Goal: Contribute content: Contribute content

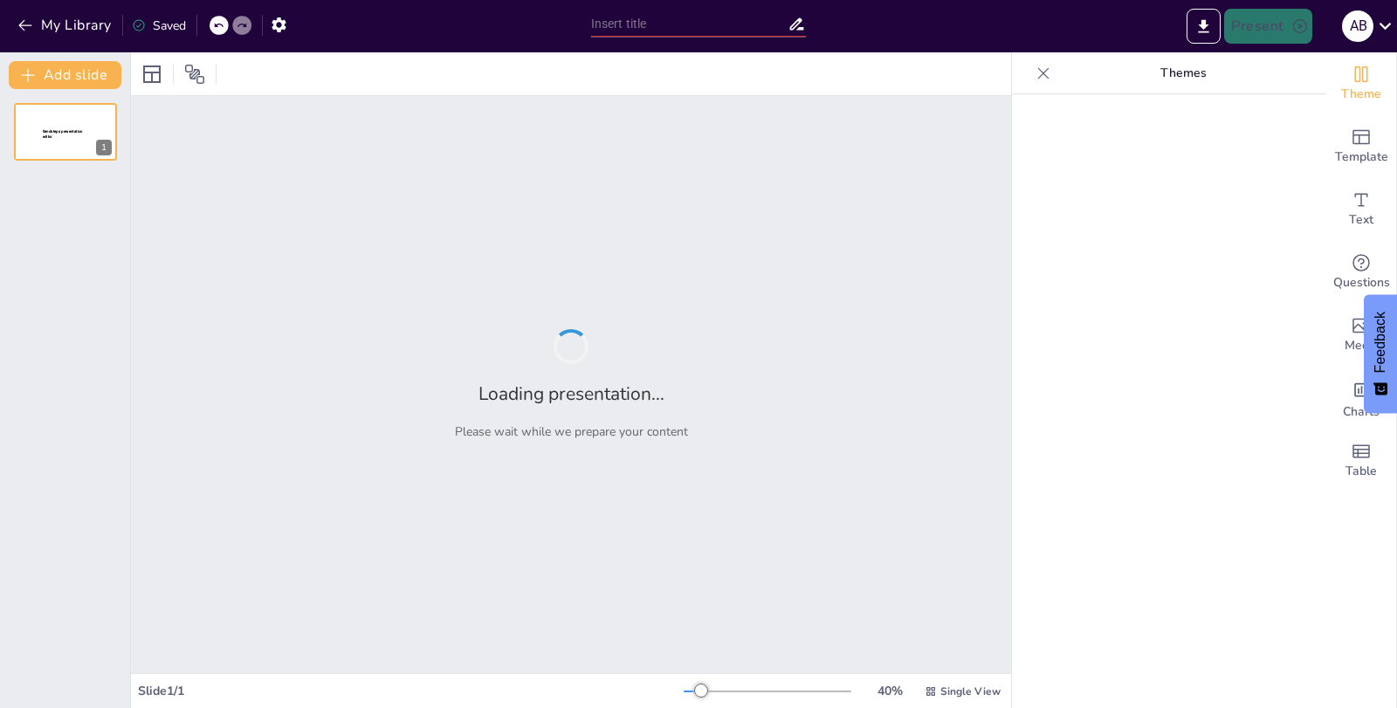
type input "Puntualidad y Respeto"
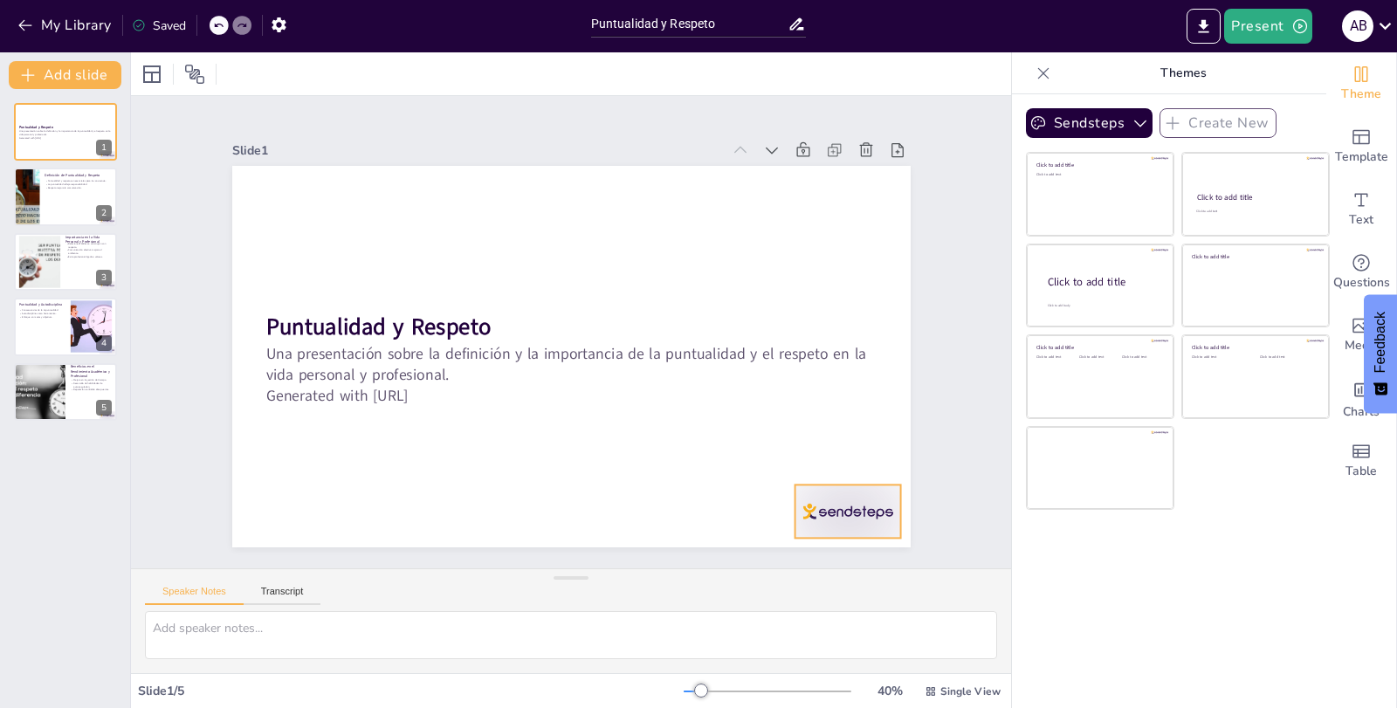
click at [842, 367] on div at bounding box center [900, 314] width 117 height 105
click at [325, 257] on div at bounding box center [310, 229] width 30 height 55
click at [291, 225] on icon at bounding box center [280, 214] width 21 height 21
click at [33, 203] on div at bounding box center [26, 197] width 59 height 59
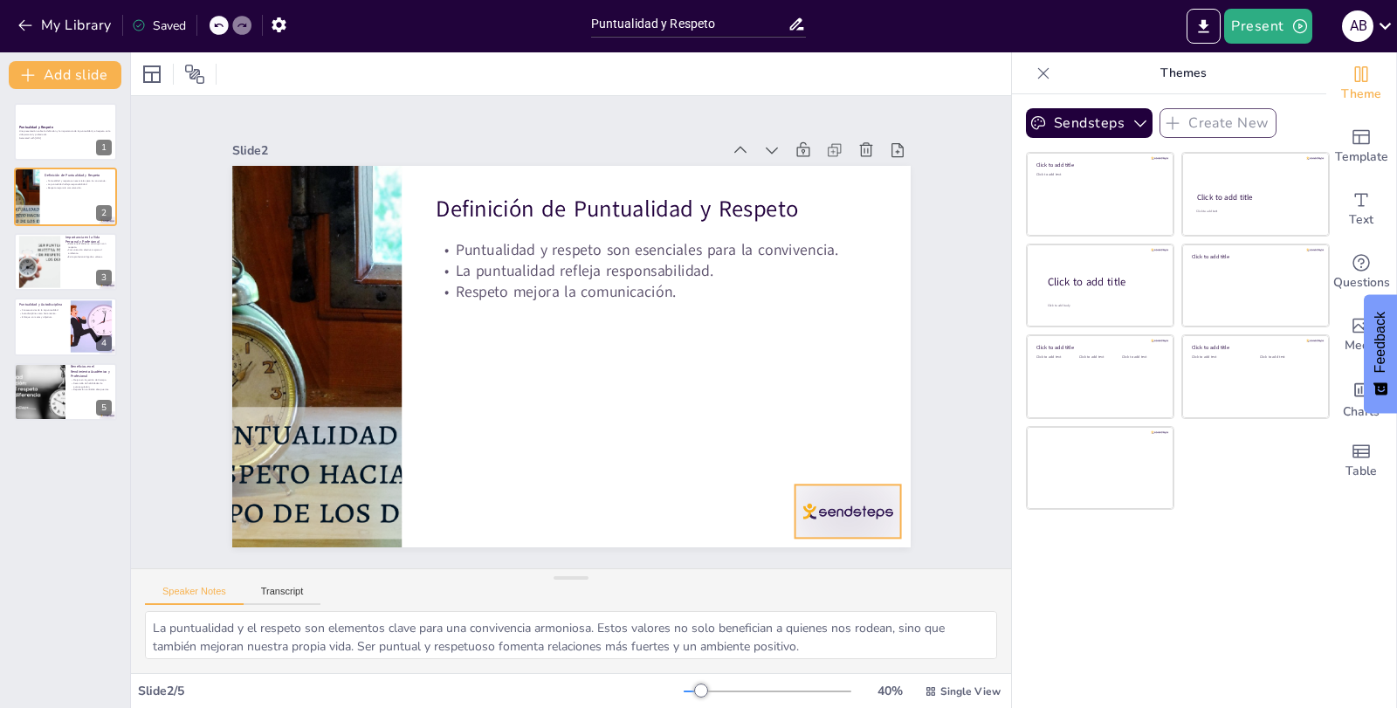
click at [714, 596] on div at bounding box center [657, 651] width 114 height 110
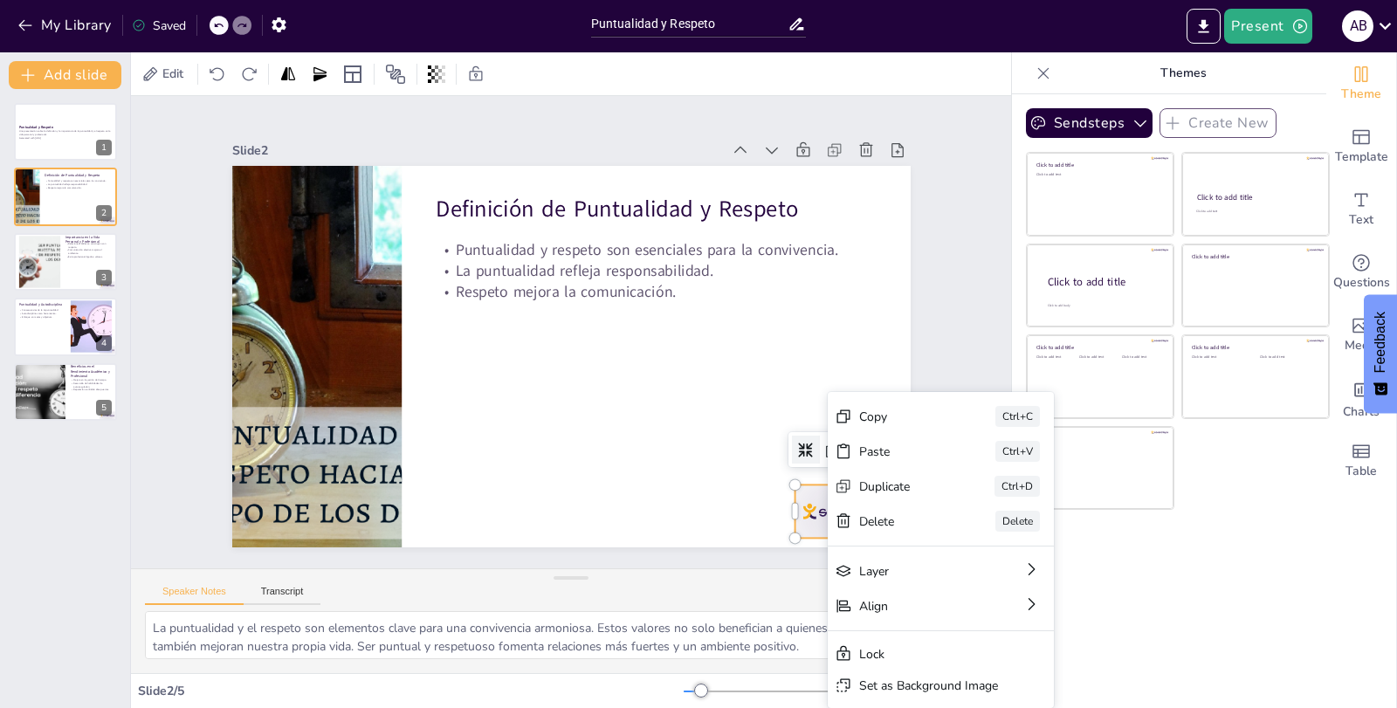
click at [698, 72] on div at bounding box center [656, 13] width 83 height 117
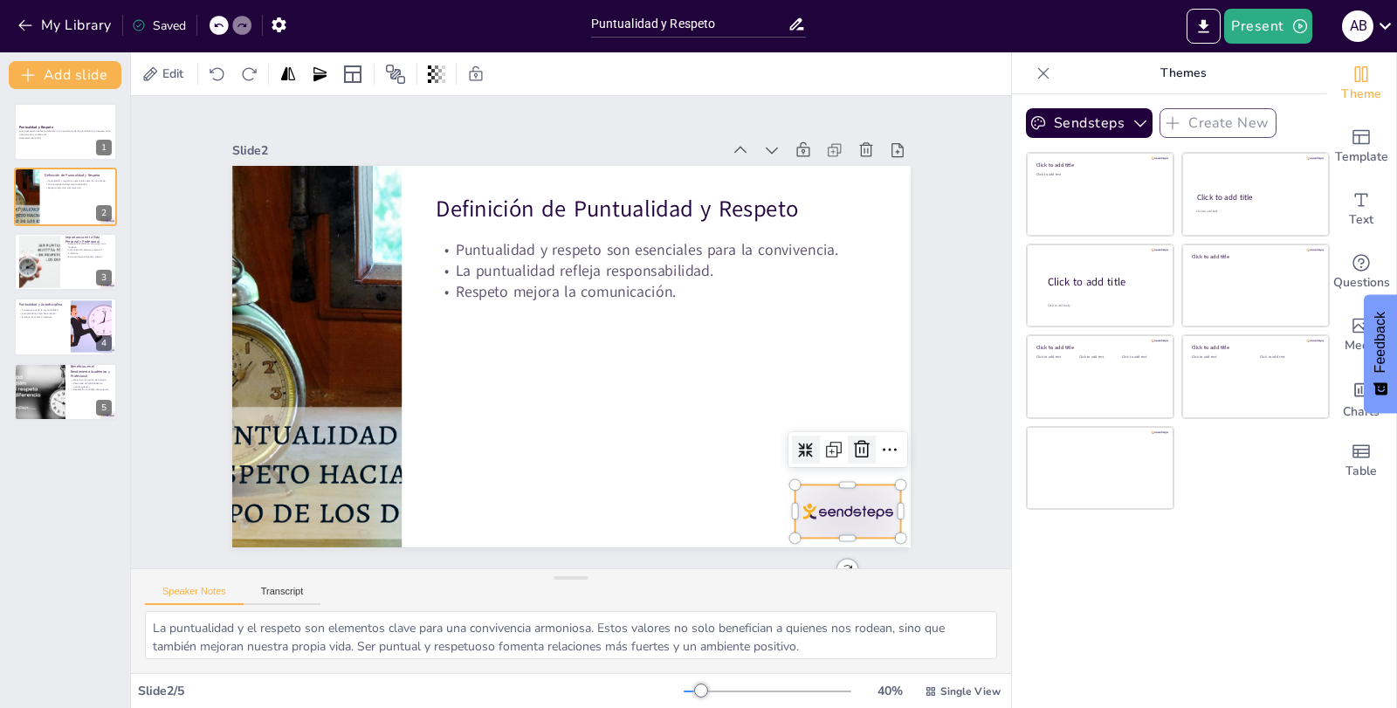
click at [662, 622] on icon at bounding box center [647, 637] width 30 height 30
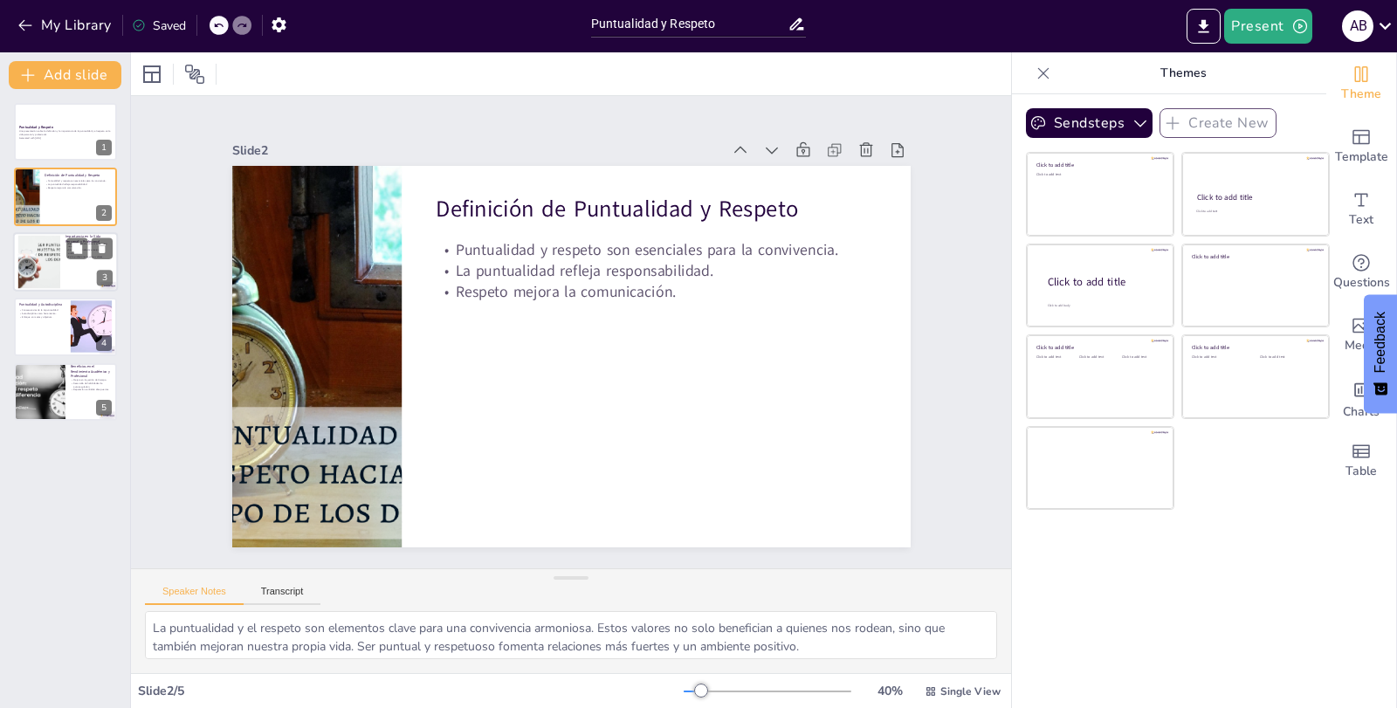
click at [31, 266] on div at bounding box center [38, 261] width 79 height 53
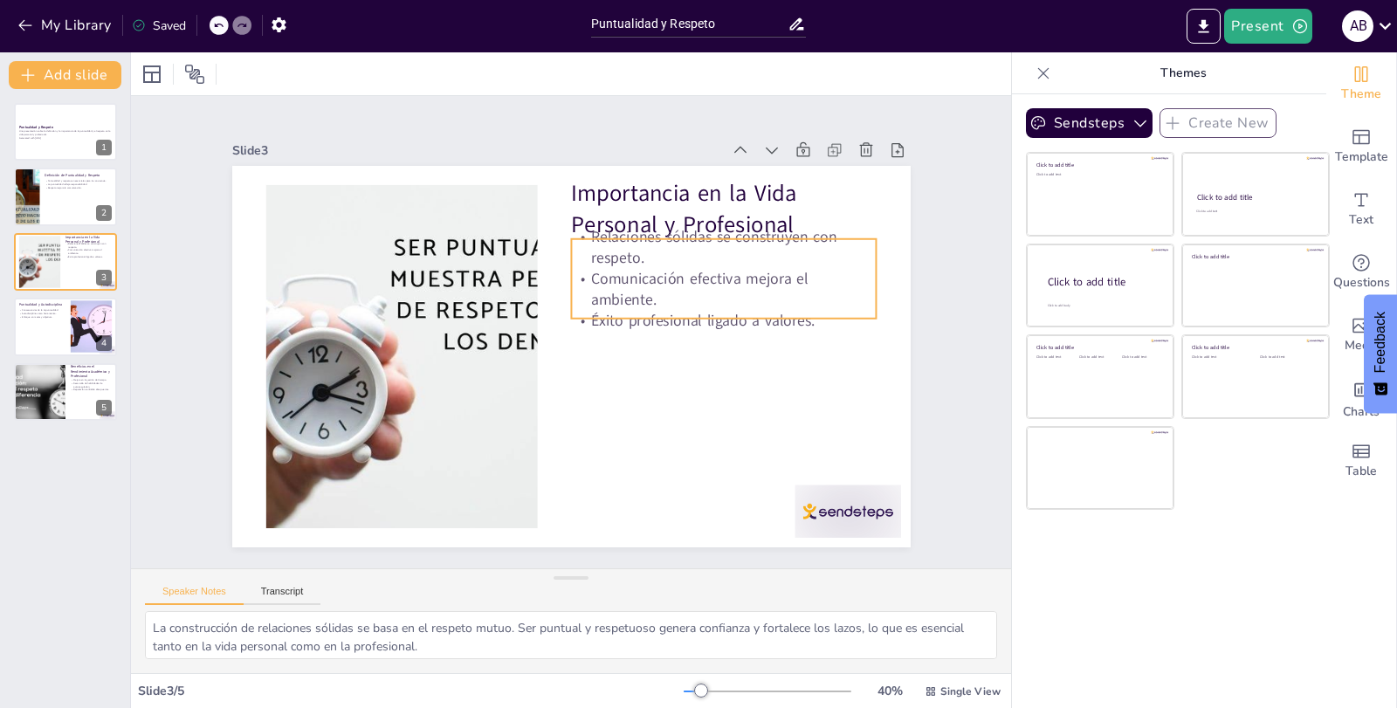
click at [653, 277] on p "Comunicación efectiva mejora el ambiente." at bounding box center [725, 372] width 286 height 190
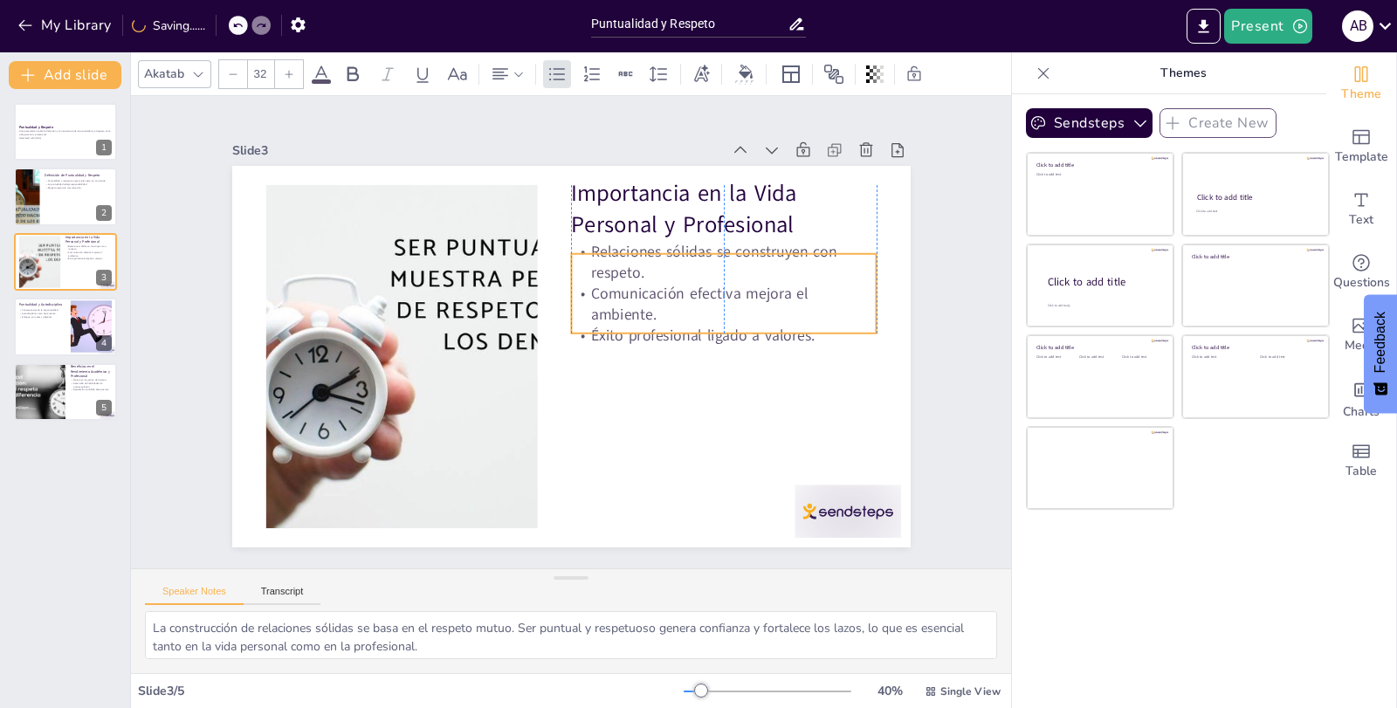
click at [614, 335] on p "Comunicación efectiva mejora el ambiente." at bounding box center [519, 478] width 190 height 286
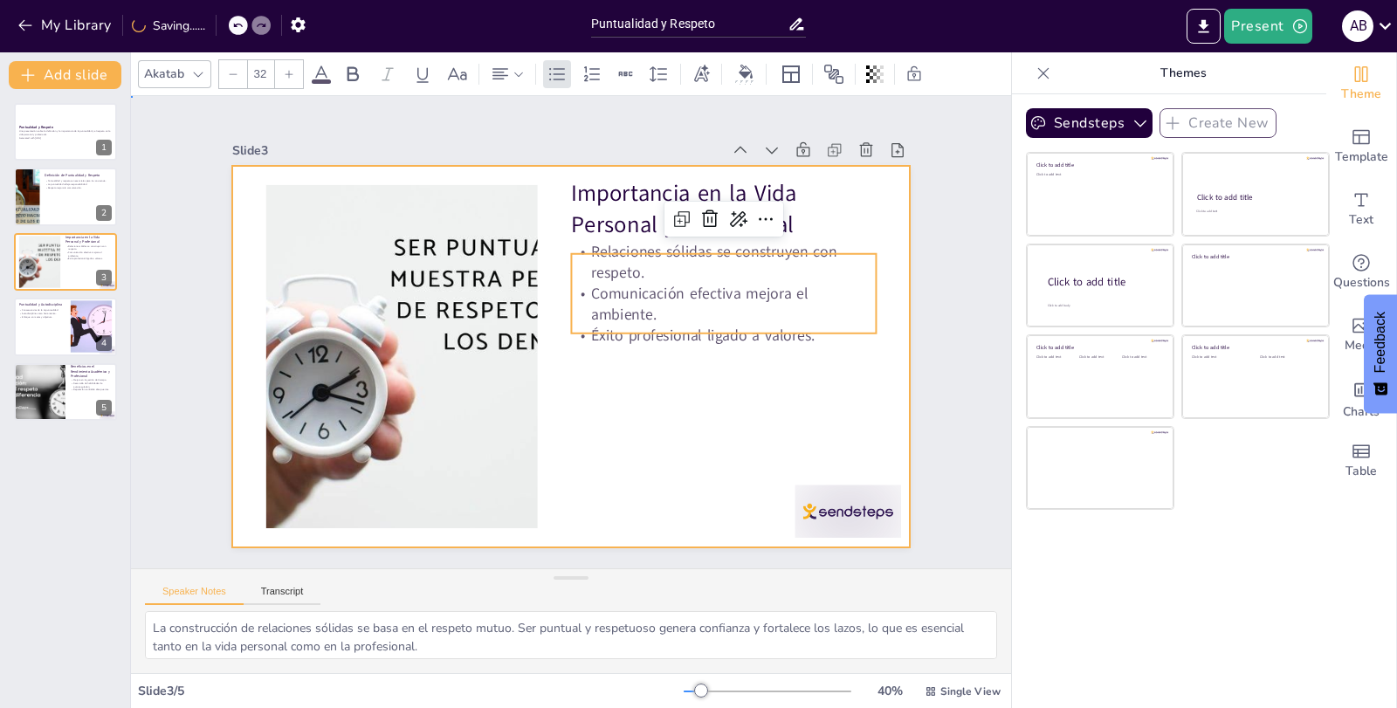
click at [658, 389] on div at bounding box center [561, 355] width 775 height 624
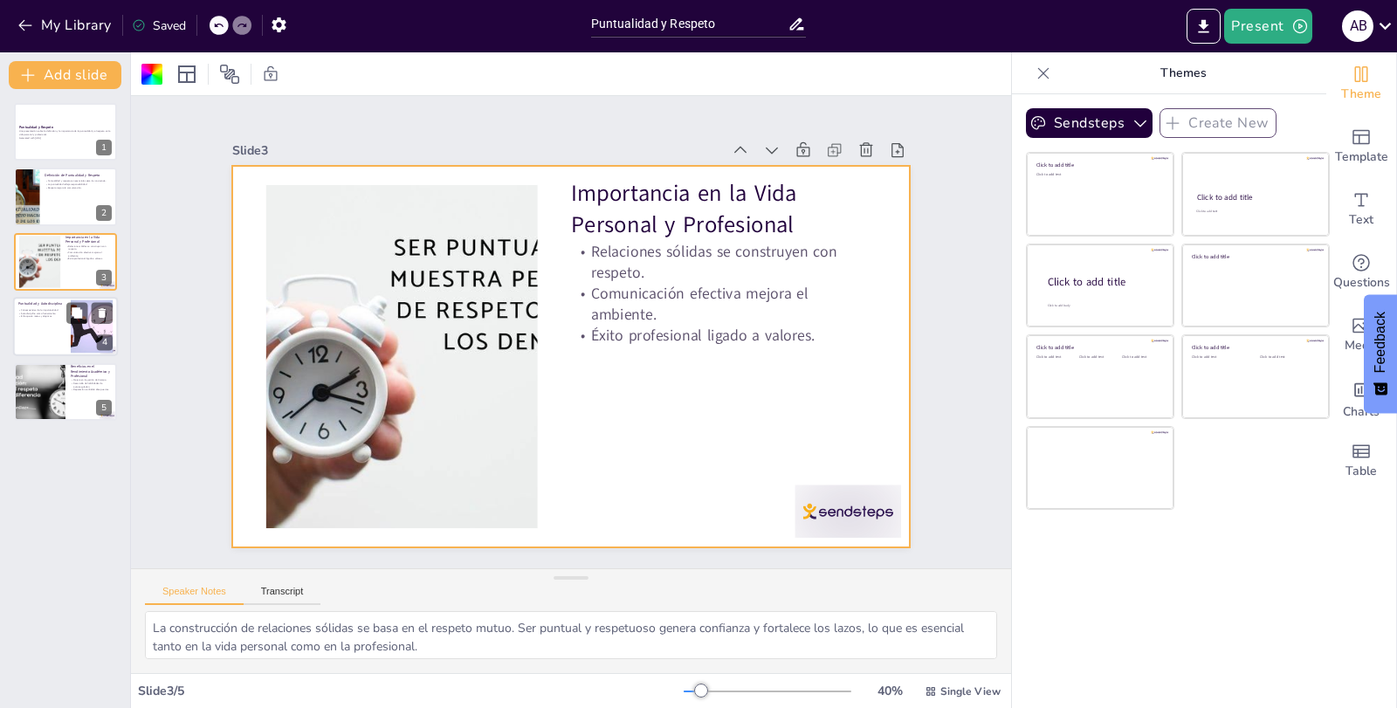
click at [27, 323] on div at bounding box center [65, 326] width 105 height 59
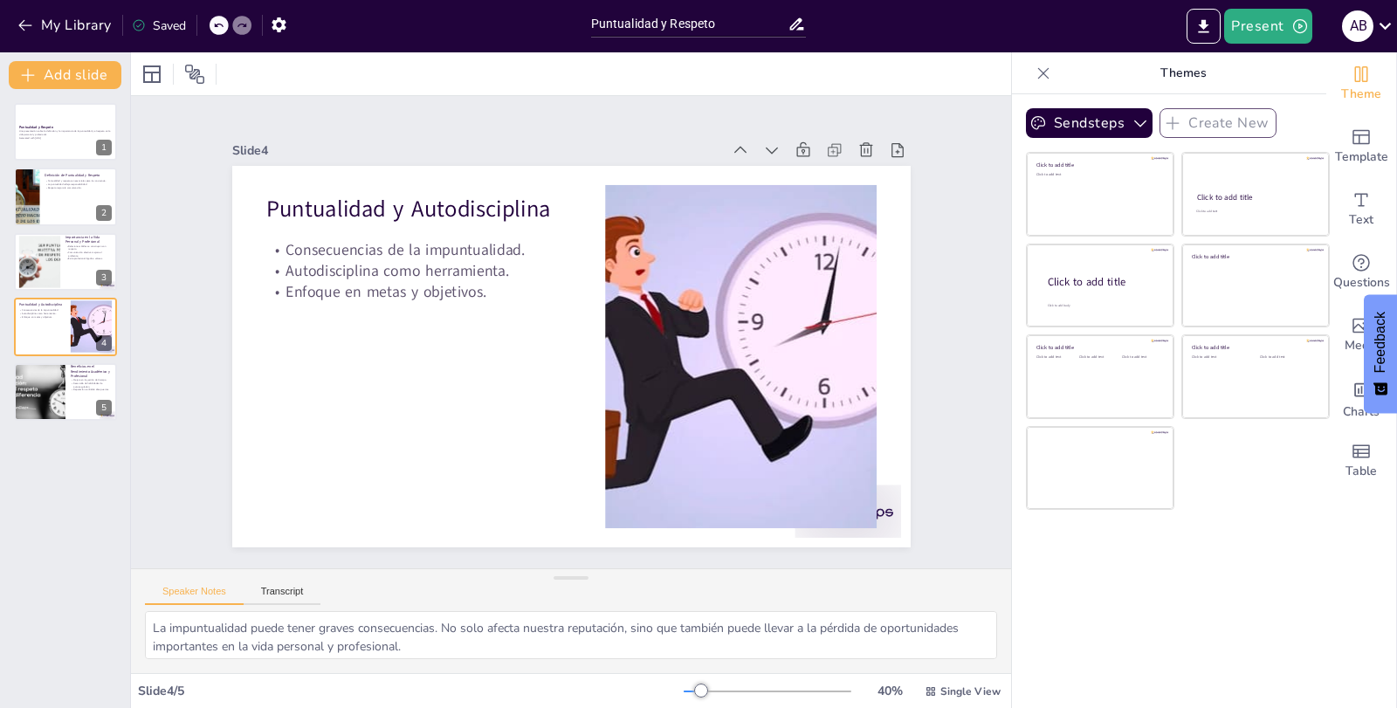
click at [40, 360] on div "Puntualidad y Respeto Una presentación sobre la definición y la importancia de …" at bounding box center [65, 262] width 130 height 318
click at [46, 390] on div at bounding box center [40, 391] width 114 height 59
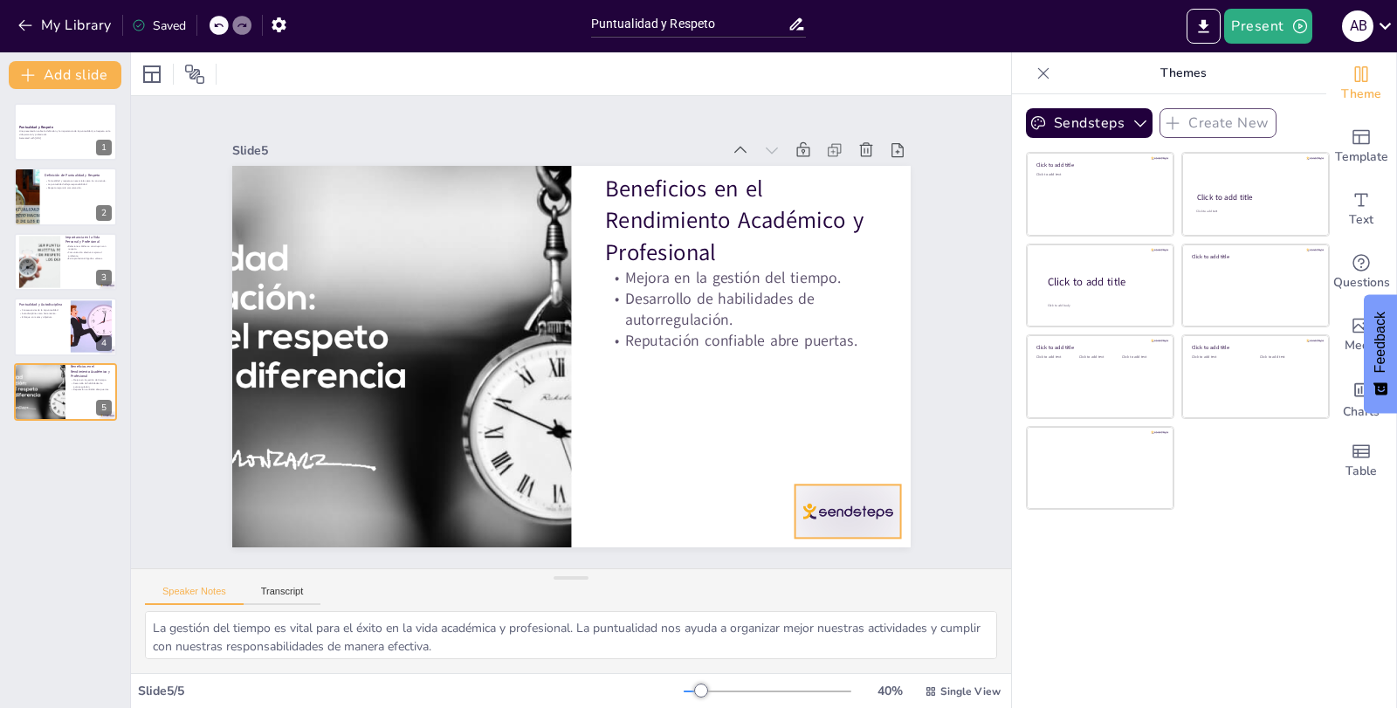
click at [327, 498] on div at bounding box center [277, 482] width 99 height 118
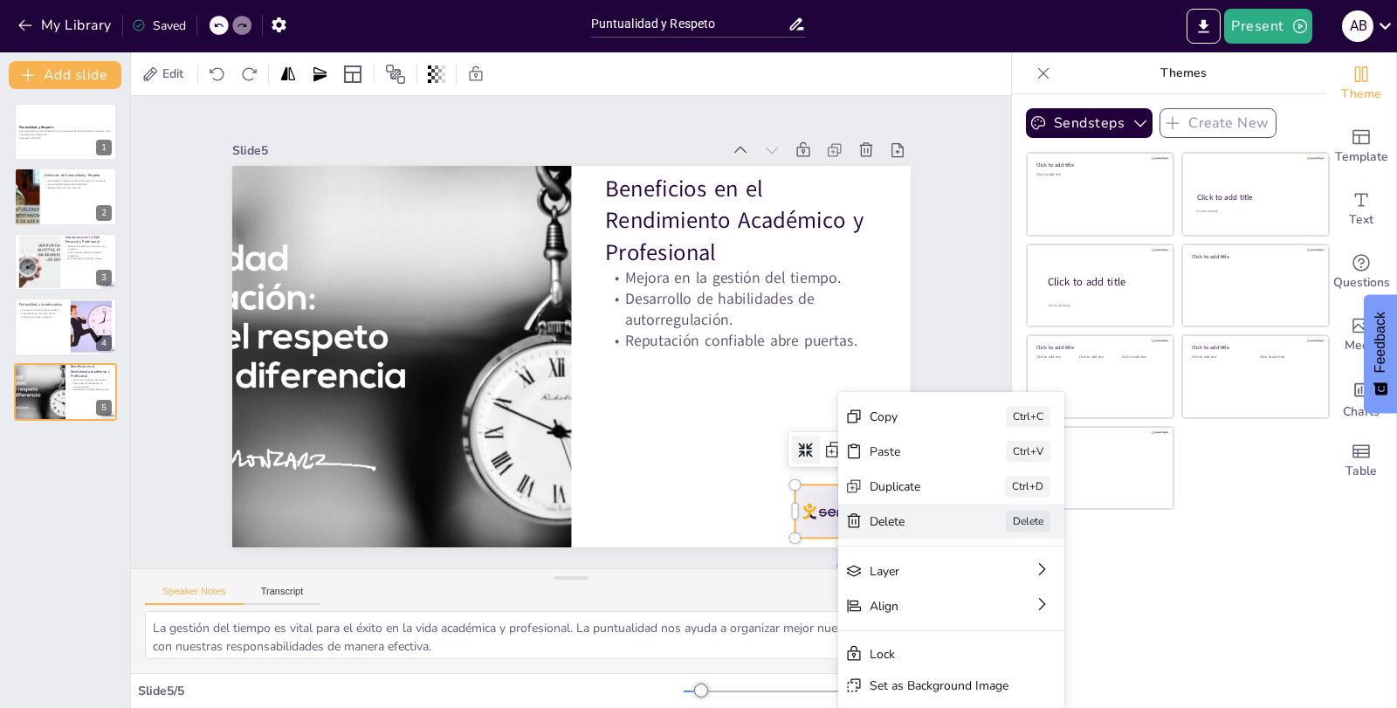
click at [935, 640] on div "[PERSON_NAME]" at bounding box center [1049, 669] width 229 height 59
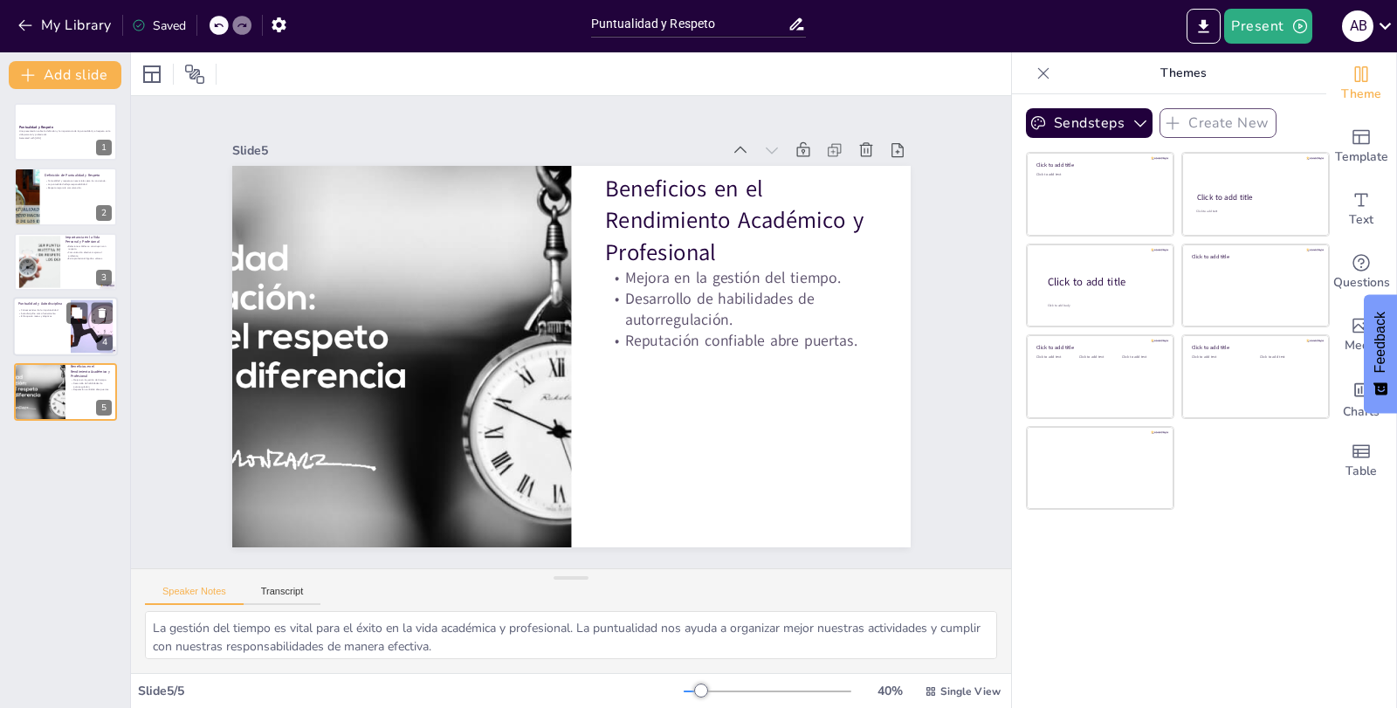
click at [70, 337] on div at bounding box center [65, 326] width 105 height 59
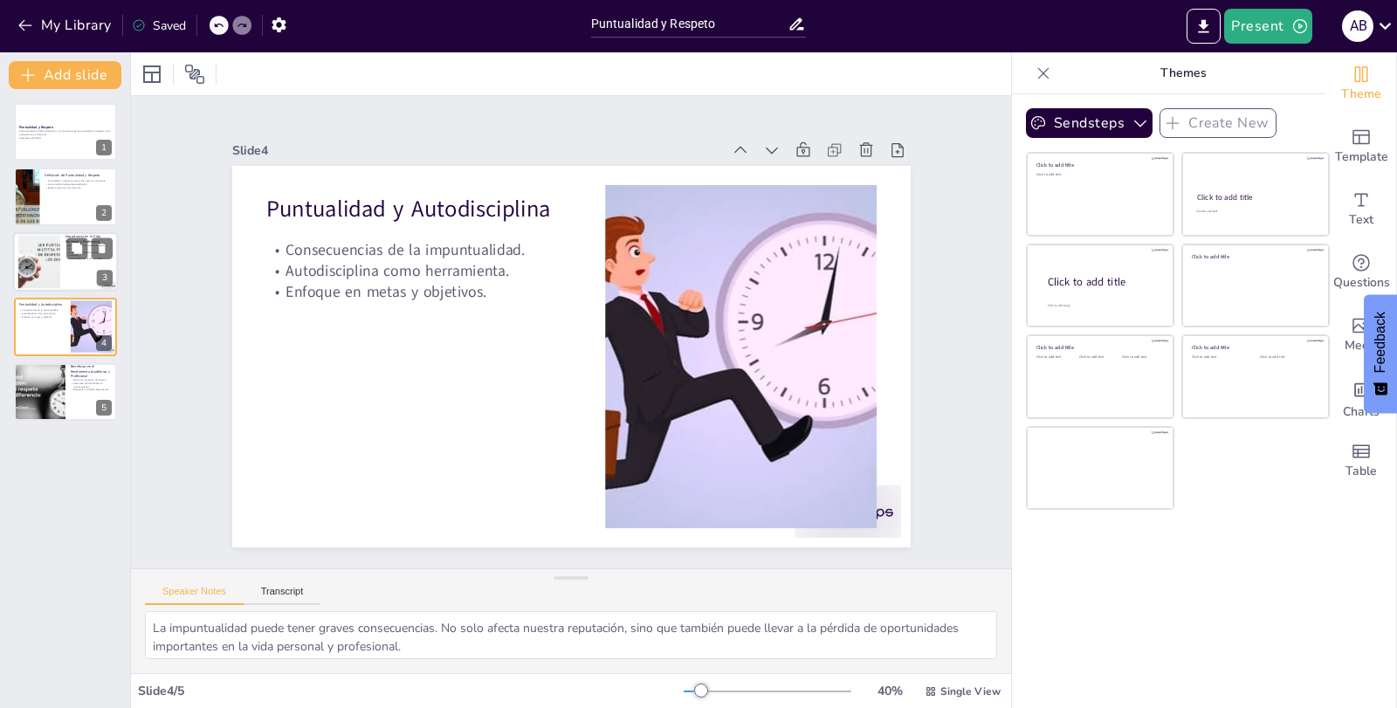
click at [52, 271] on div at bounding box center [38, 261] width 79 height 53
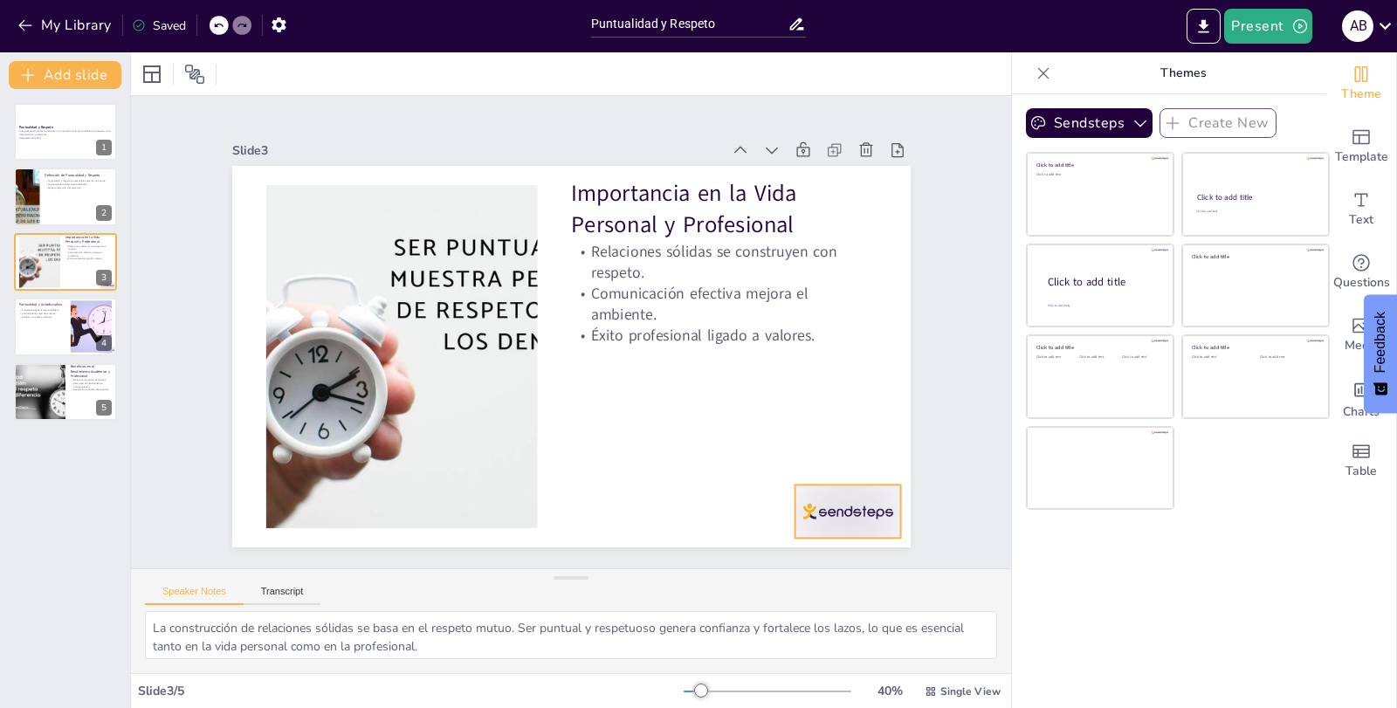
click at [852, 528] on div at bounding box center [804, 565] width 114 height 74
click at [824, 521] on icon at bounding box center [811, 534] width 26 height 26
click at [979, 522] on div "Slide 1 Puntualidad y Respeto Una presentación sobre la definición y la importa…" at bounding box center [571, 332] width 880 height 473
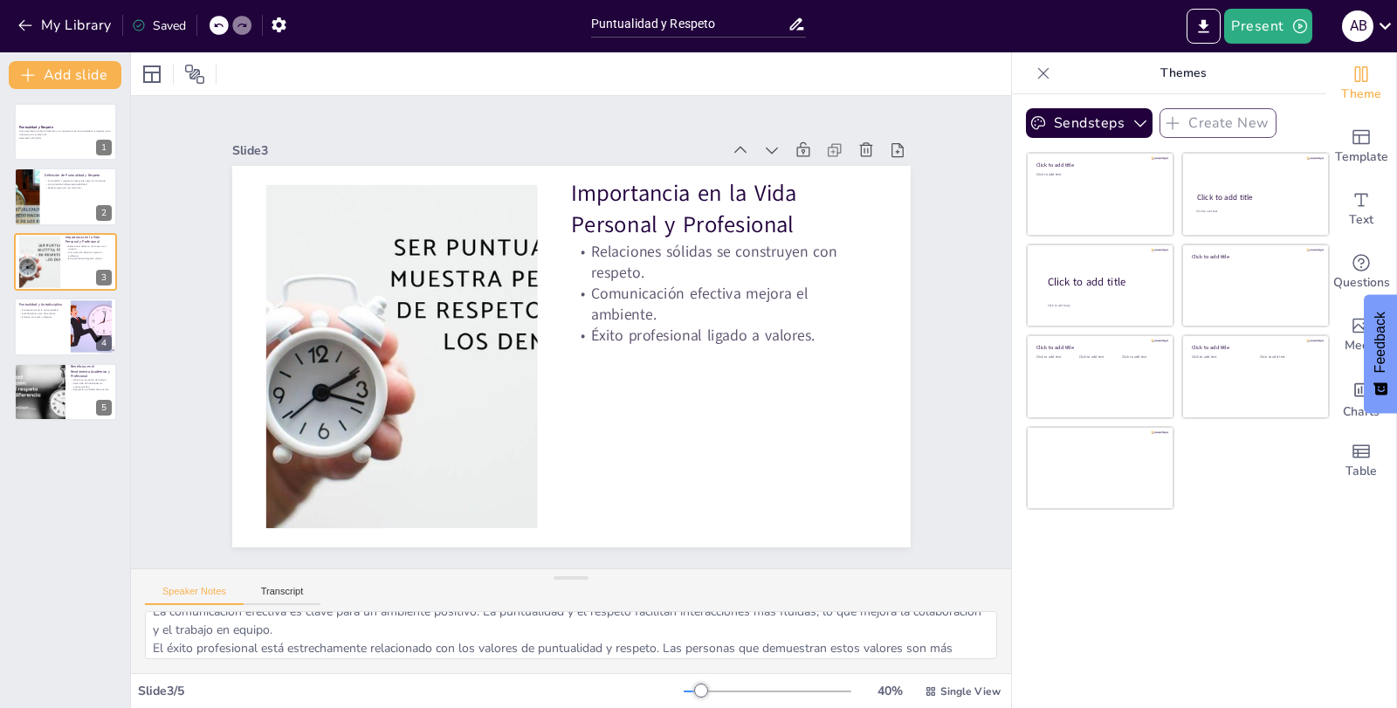
scroll to position [78, 0]
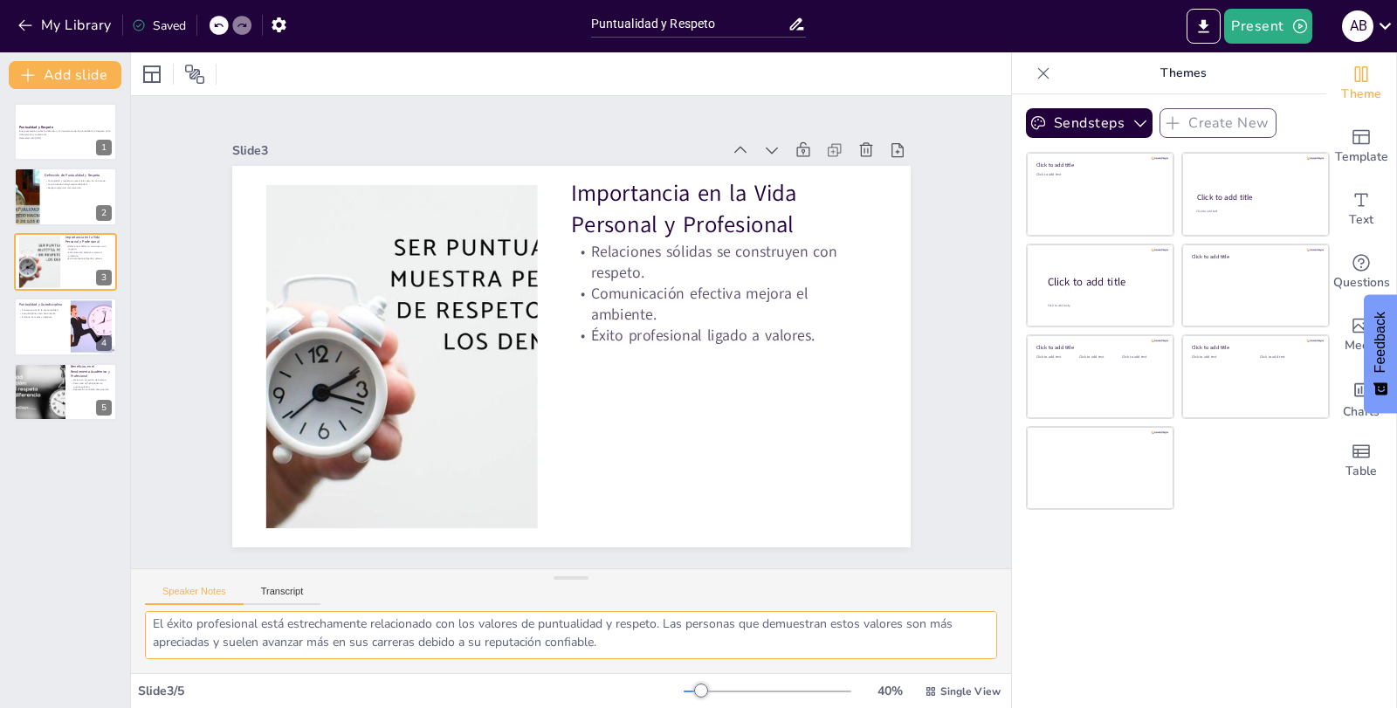
click at [730, 658] on textarea "La construcción de relaciones sólidas se basa en el respeto mutuo. Ser puntual …" at bounding box center [571, 635] width 852 height 48
type textarea "La construcción de relaciones sólidas se basa en el respeto mutuo. Ser puntual …"
click at [291, 590] on button "Transcript" at bounding box center [283, 595] width 78 height 19
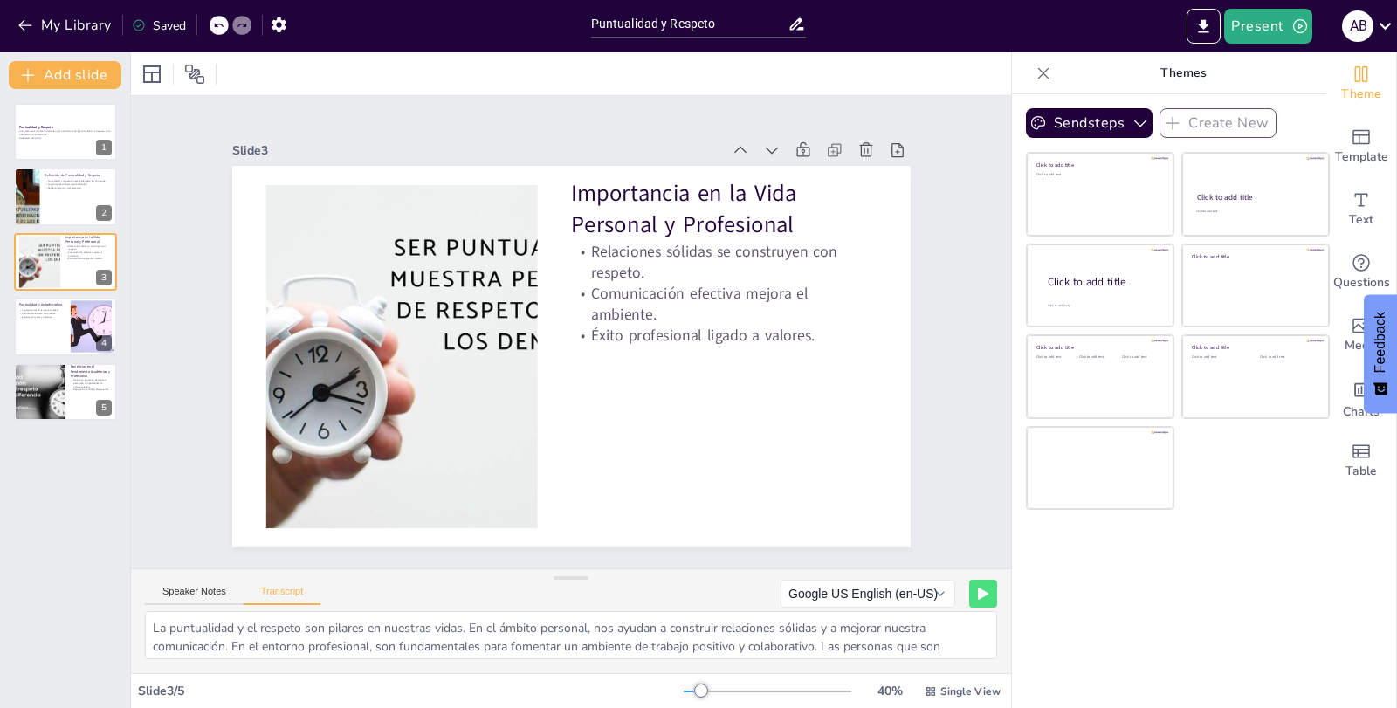
scroll to position [41, 0]
click at [204, 600] on button "Speaker Notes" at bounding box center [194, 595] width 99 height 19
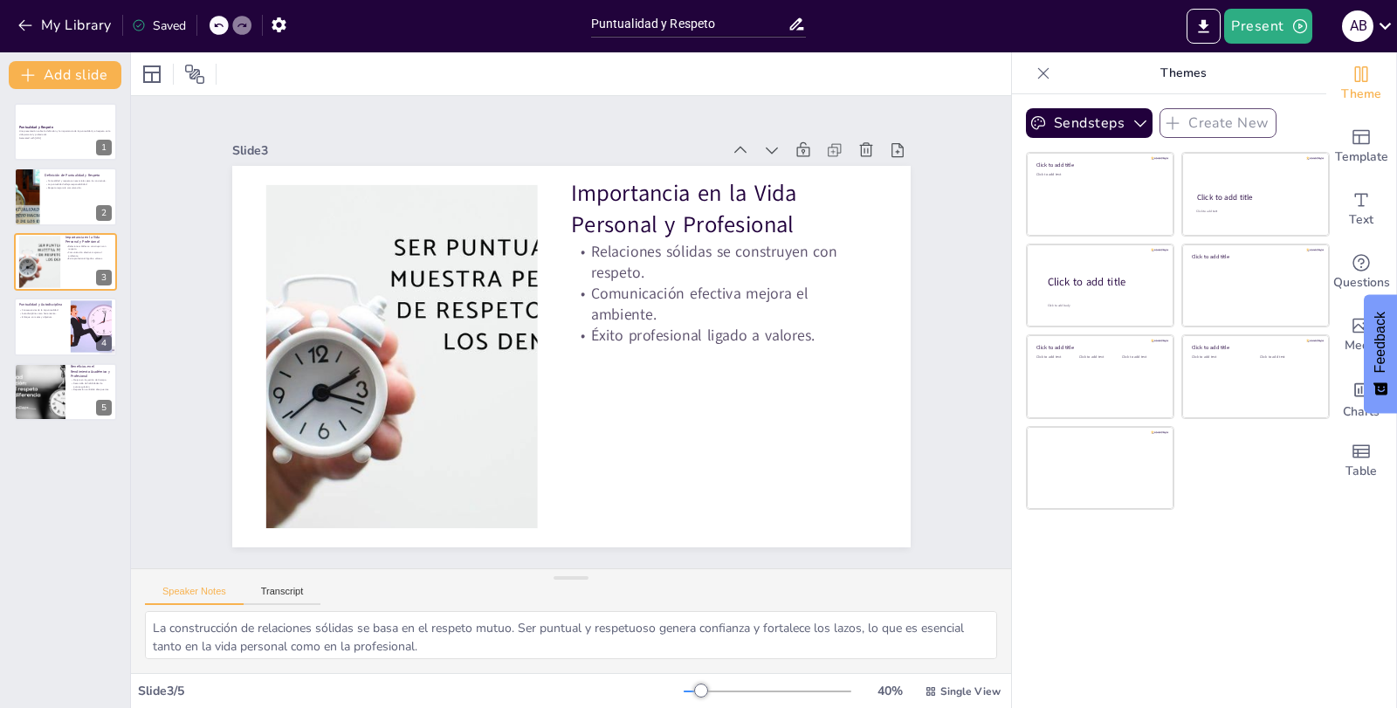
click at [397, 132] on div "Slide 3" at bounding box center [678, 185] width 563 height 418
click at [1217, 140] on div "Sendsteps Create New Click to add title Click to add text Click to add title Cl…" at bounding box center [1169, 130] width 286 height 44
click at [1038, 71] on icon at bounding box center [1043, 73] width 17 height 17
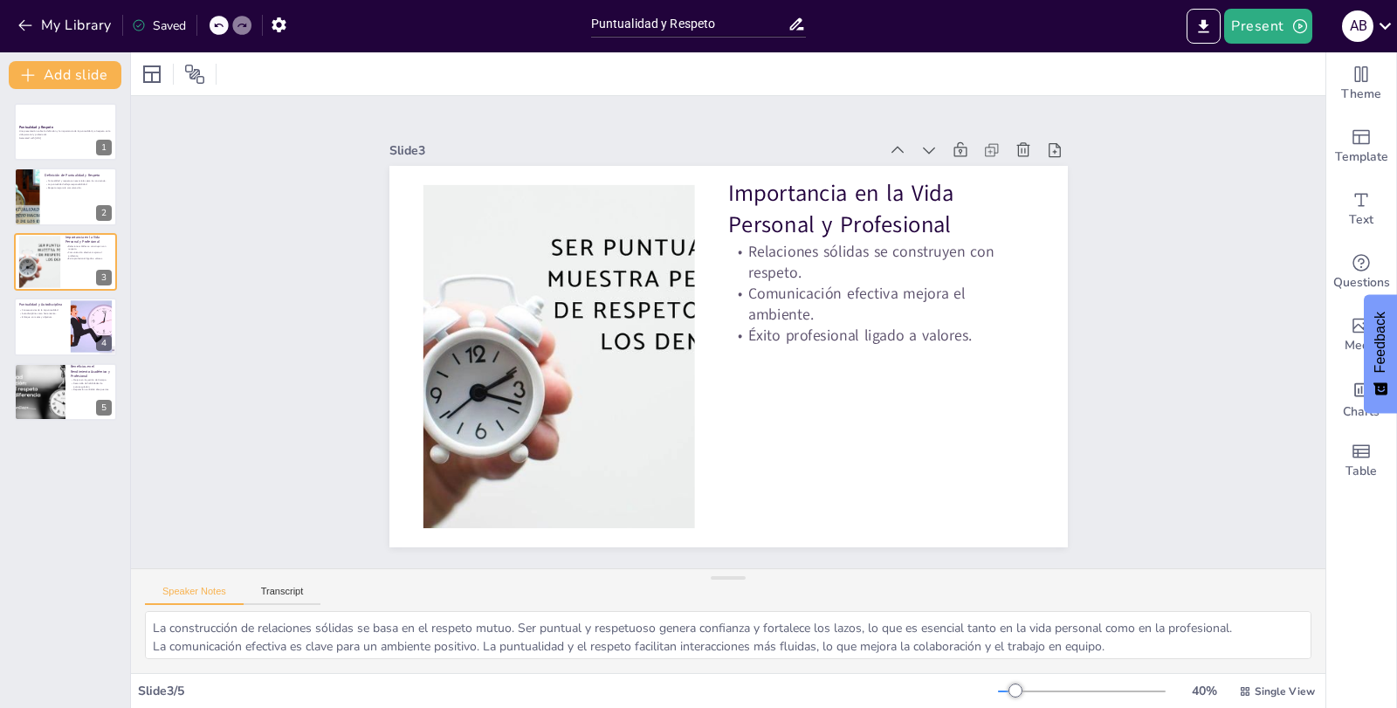
click at [1142, 569] on div "Speaker Notes Transcript La construcción de relaciones sólidas se basa en el re…" at bounding box center [728, 621] width 1195 height 105
click at [61, 81] on button "Add slide" at bounding box center [65, 75] width 113 height 28
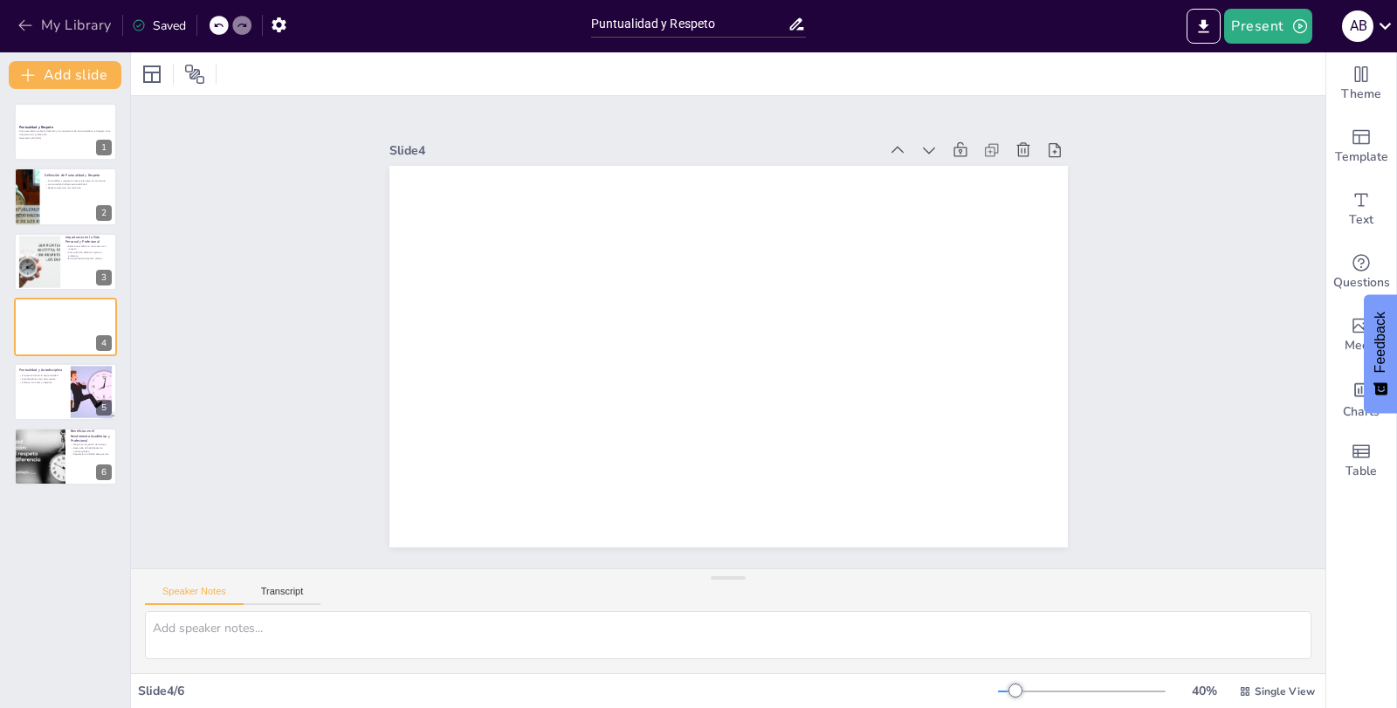
click at [24, 27] on icon "button" at bounding box center [25, 25] width 17 height 17
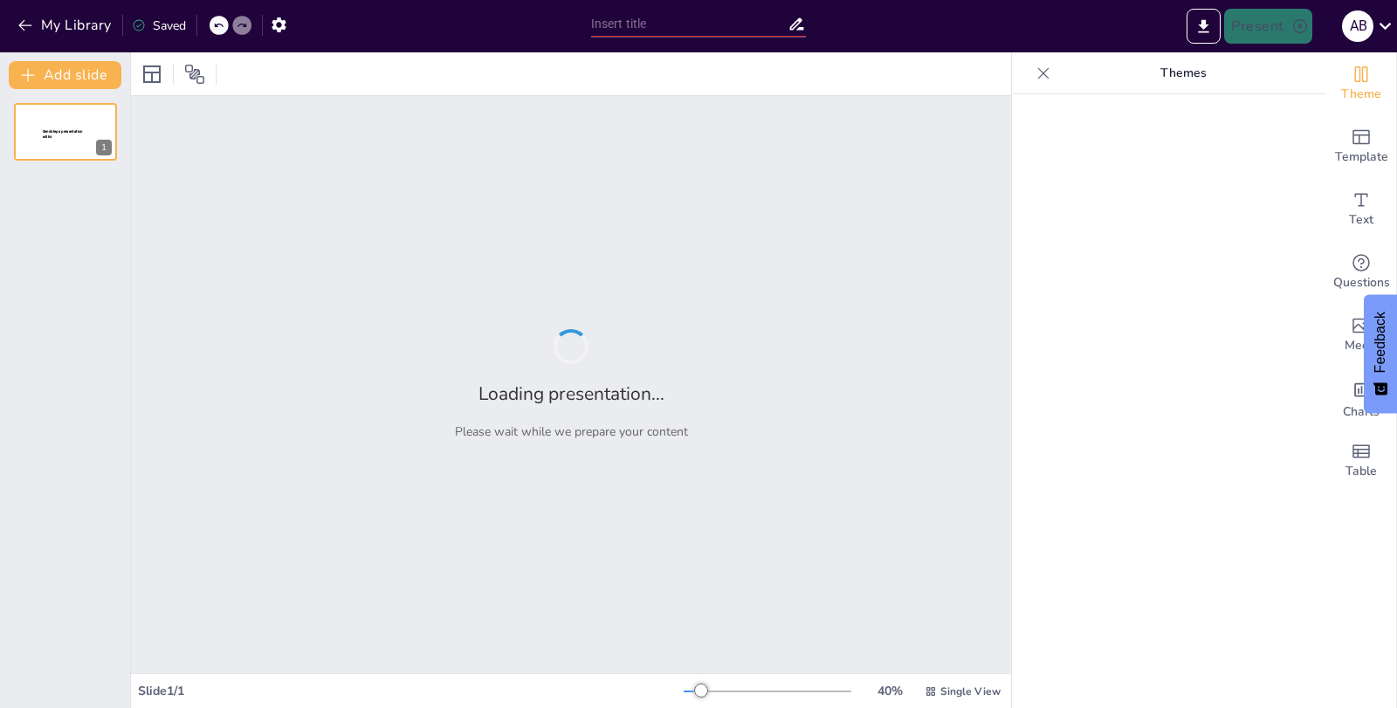
type input "Puntualidad y Respeto"
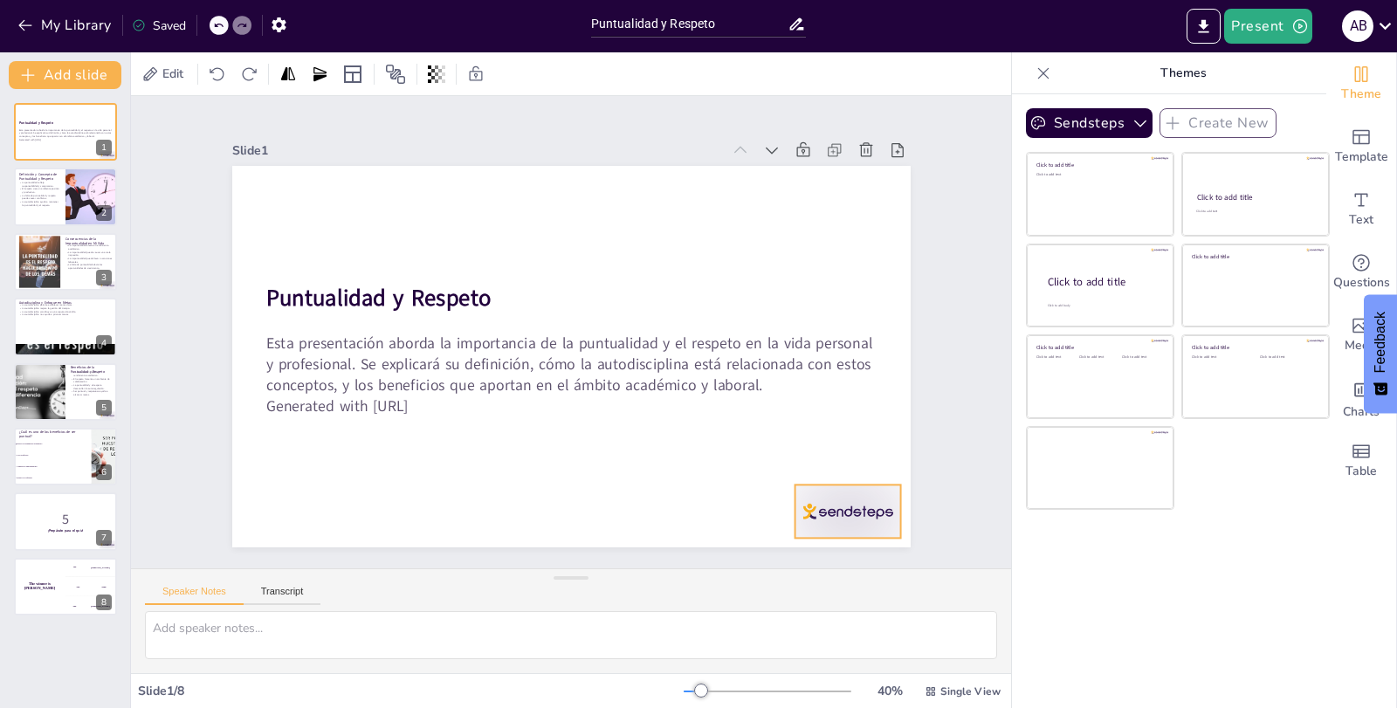
click at [830, 497] on div at bounding box center [848, 511] width 106 height 53
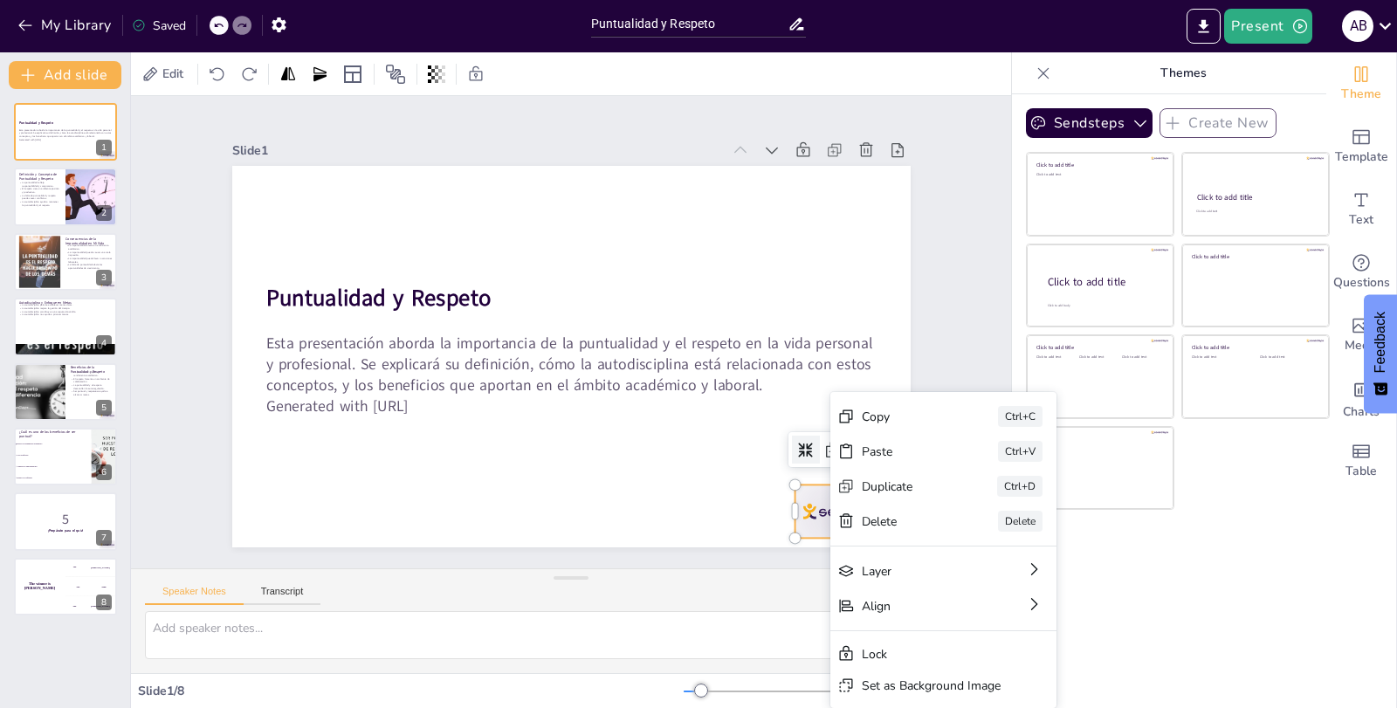
drag, startPoint x: 802, startPoint y: 500, endPoint x: 809, endPoint y: 493, distance: 9.9
click at [803, 498] on div at bounding box center [848, 511] width 106 height 53
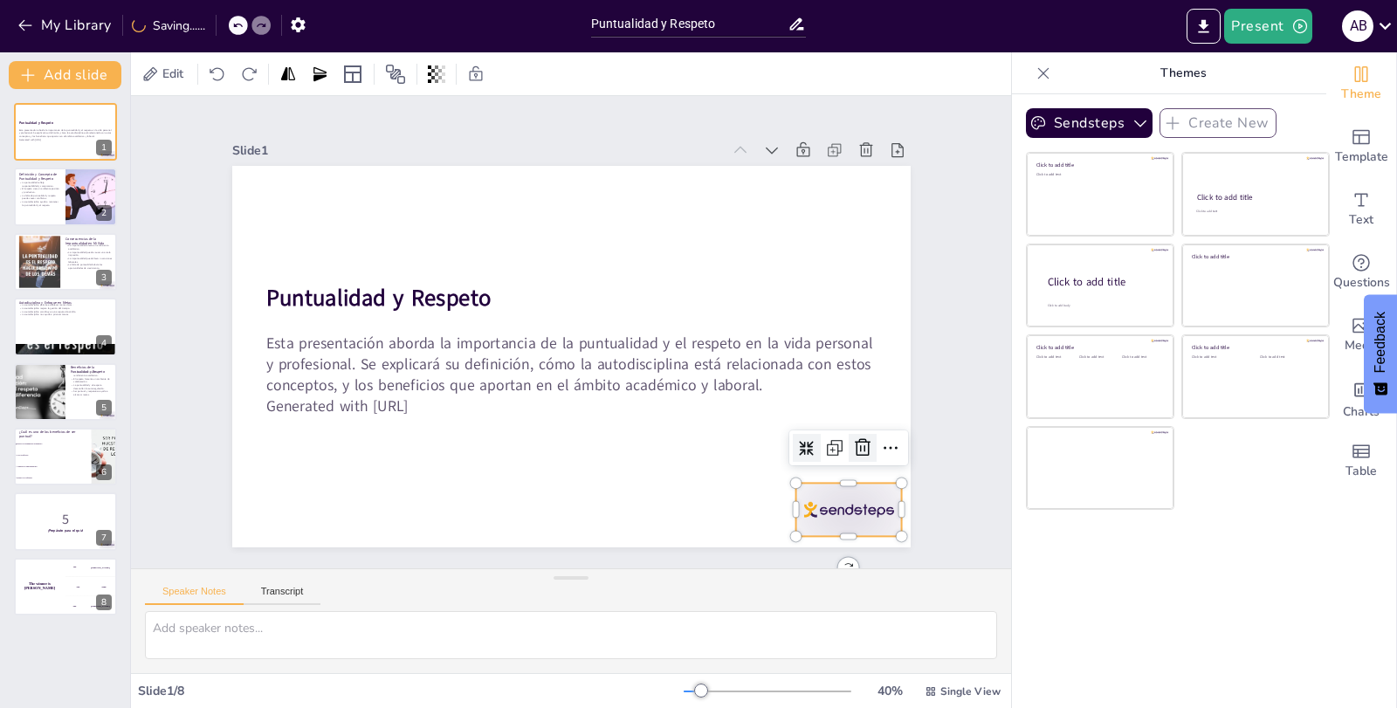
click at [852, 466] on icon at bounding box center [849, 477] width 23 height 23
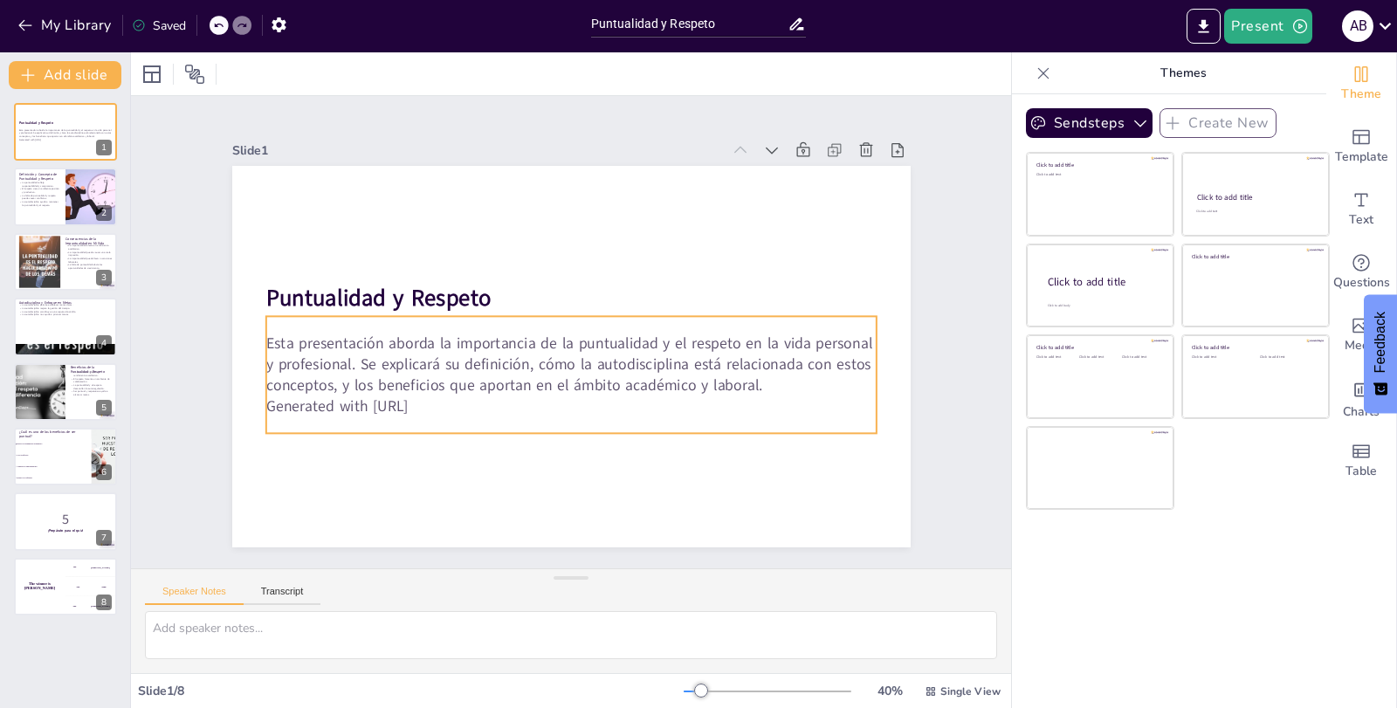
checkbox input "true"
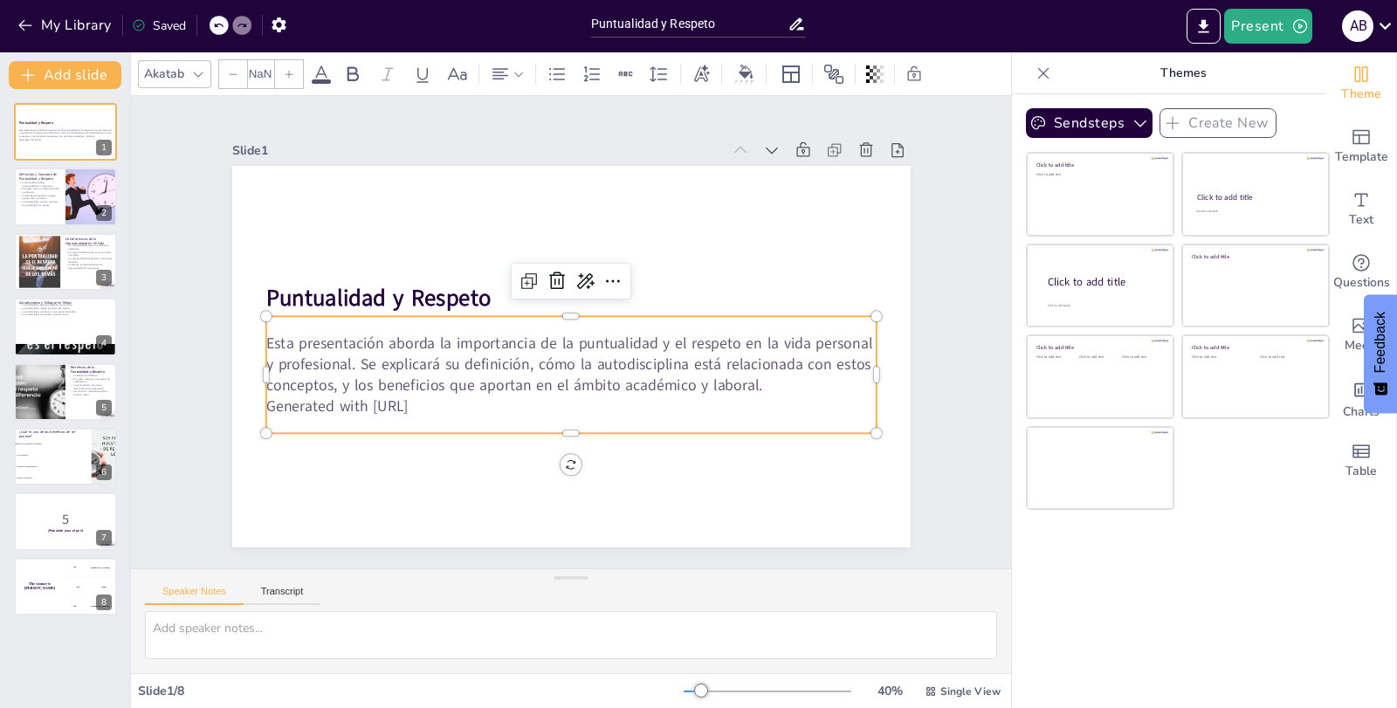
type input "32"
click at [661, 359] on p "Esta presentación aborda la importancia de la puntualidad y el respeto en la vi…" at bounding box center [568, 364] width 614 height 127
click at [446, 341] on p "Esta presentación aborda la importancia de la puntualidad y el respeto en la vi…" at bounding box center [571, 365] width 610 height 64
click at [447, 341] on p "Esta presentación aborda la importancia de la puntualidad y el respeto en la vi…" at bounding box center [571, 364] width 610 height 64
click at [428, 336] on p "Esta presentación aborda la importancia de la puntualidad y el respeto en la vi…" at bounding box center [571, 364] width 610 height 64
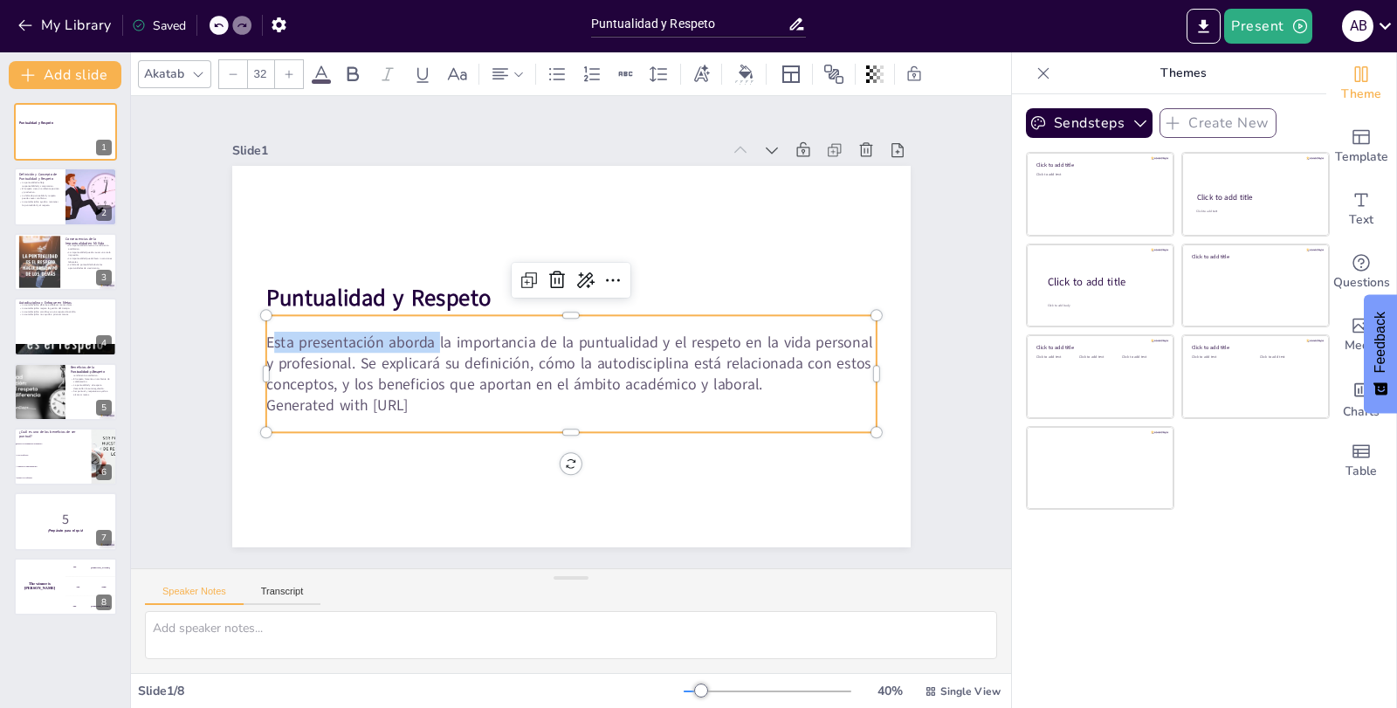
drag, startPoint x: 425, startPoint y: 336, endPoint x: 258, endPoint y: 336, distance: 167.7
click at [266, 336] on p "Esta presentación aborda la importancia de la puntualidad y el respeto en la vi…" at bounding box center [571, 364] width 610 height 64
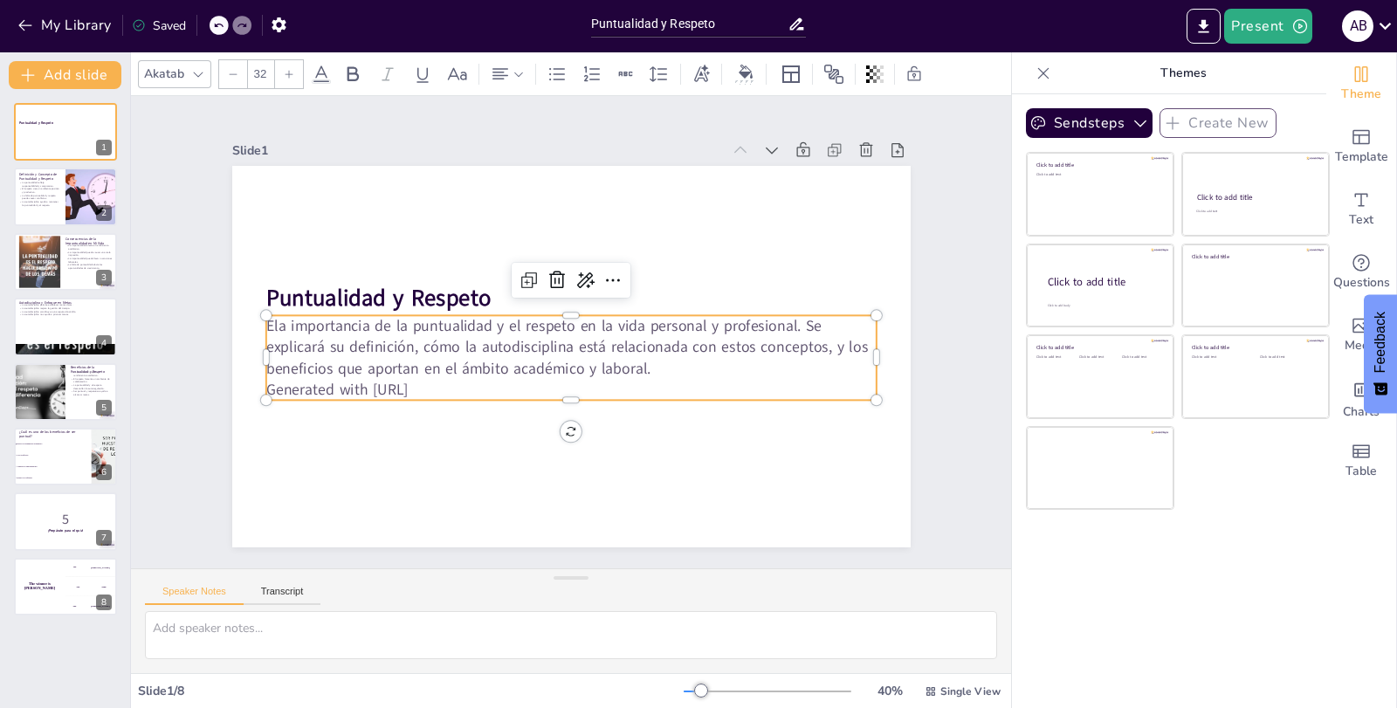
checkbox input "true"
click at [787, 323] on p "La importancia de la puntualidad y el respeto en la vida personal y profesional…" at bounding box center [571, 347] width 610 height 64
click at [738, 371] on p "La importancia de la puntualidad y el respeto en la vida personal y profesional…" at bounding box center [570, 347] width 614 height 127
drag, startPoint x: 446, startPoint y: 383, endPoint x: 260, endPoint y: 382, distance: 186.0
click at [266, 382] on p "Generated with [URL]" at bounding box center [571, 389] width 610 height 21
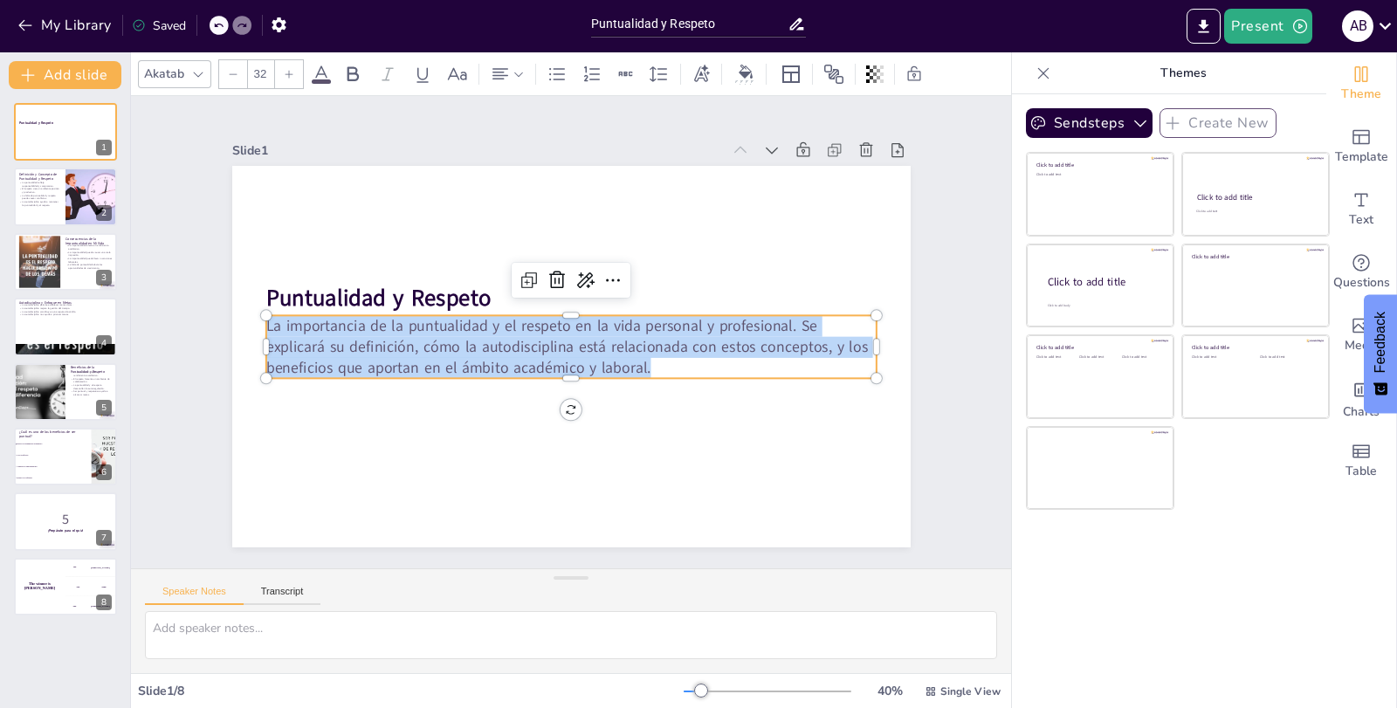
drag, startPoint x: 654, startPoint y: 362, endPoint x: 250, endPoint y: 321, distance: 406.5
click at [250, 321] on div "Puntualidad y Respeto La importancia de la puntualidad y el respeto en la vida …" at bounding box center [571, 357] width 679 height 382
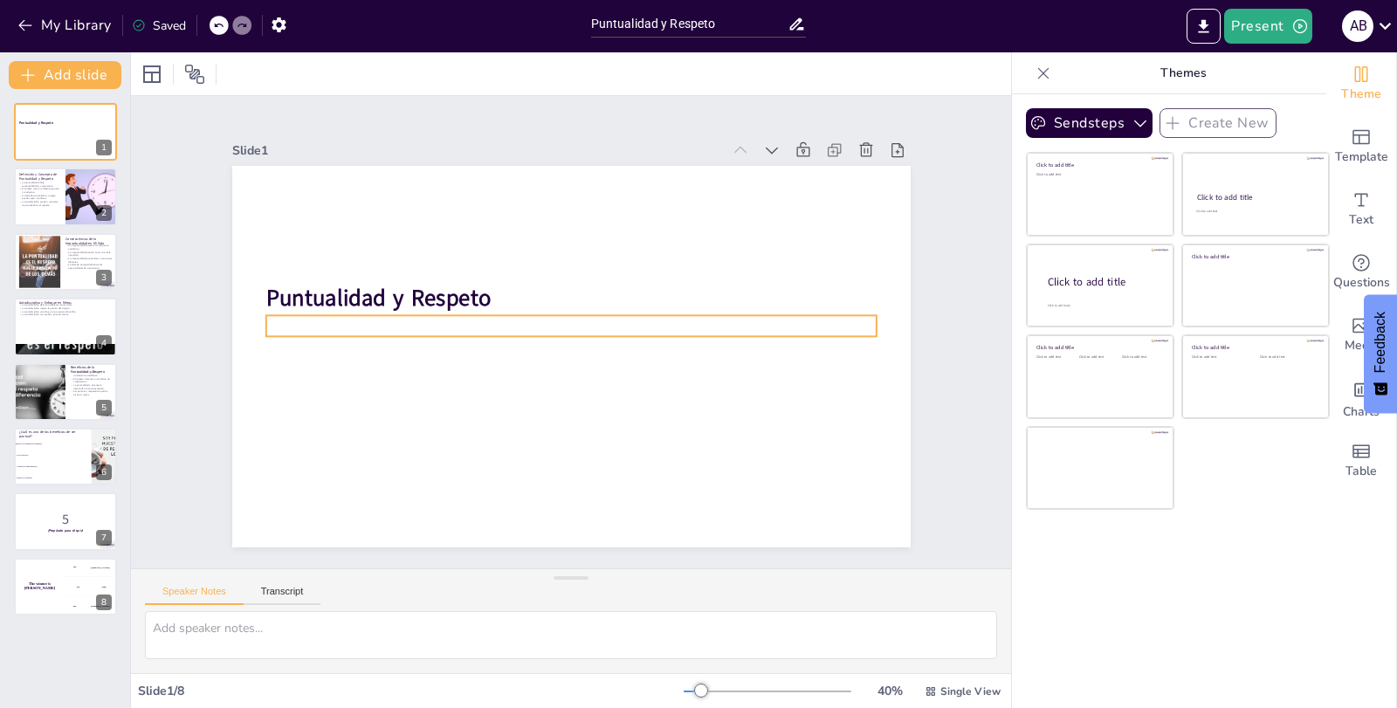
click at [438, 321] on p at bounding box center [572, 326] width 610 height 85
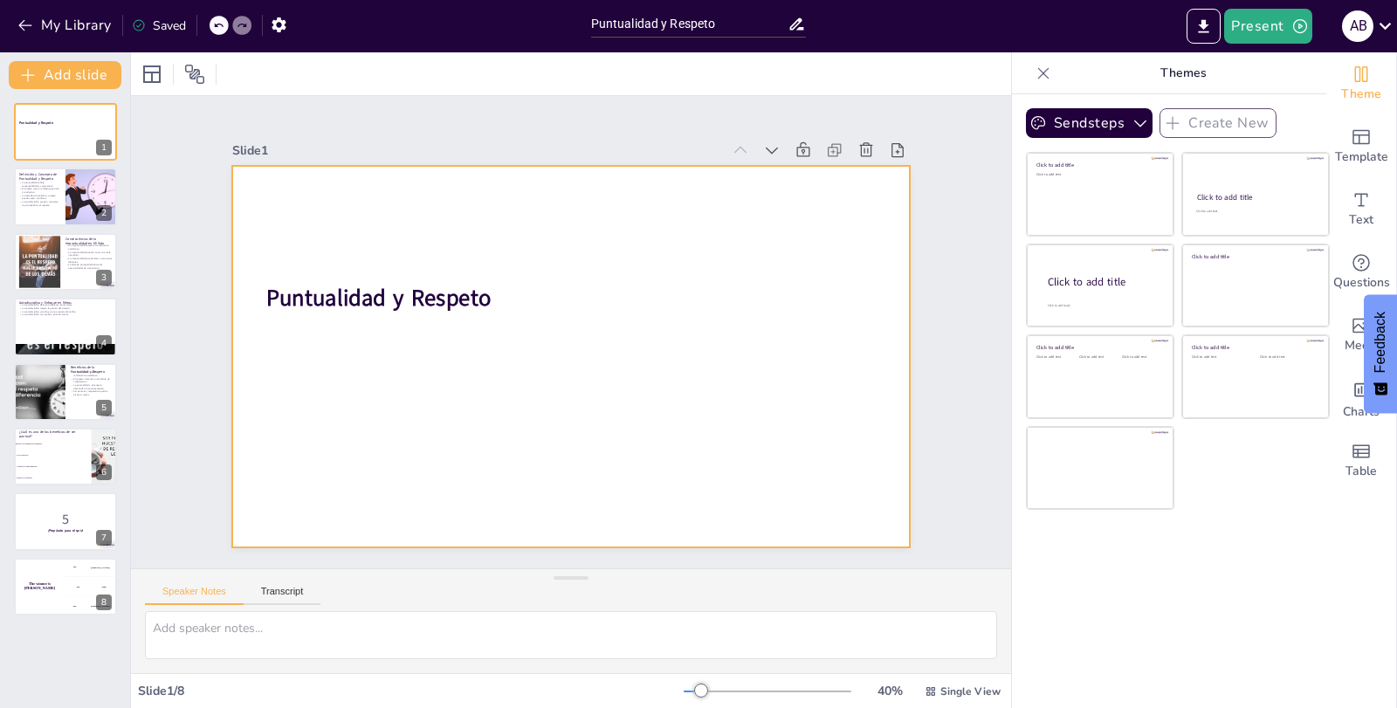
checkbox input "true"
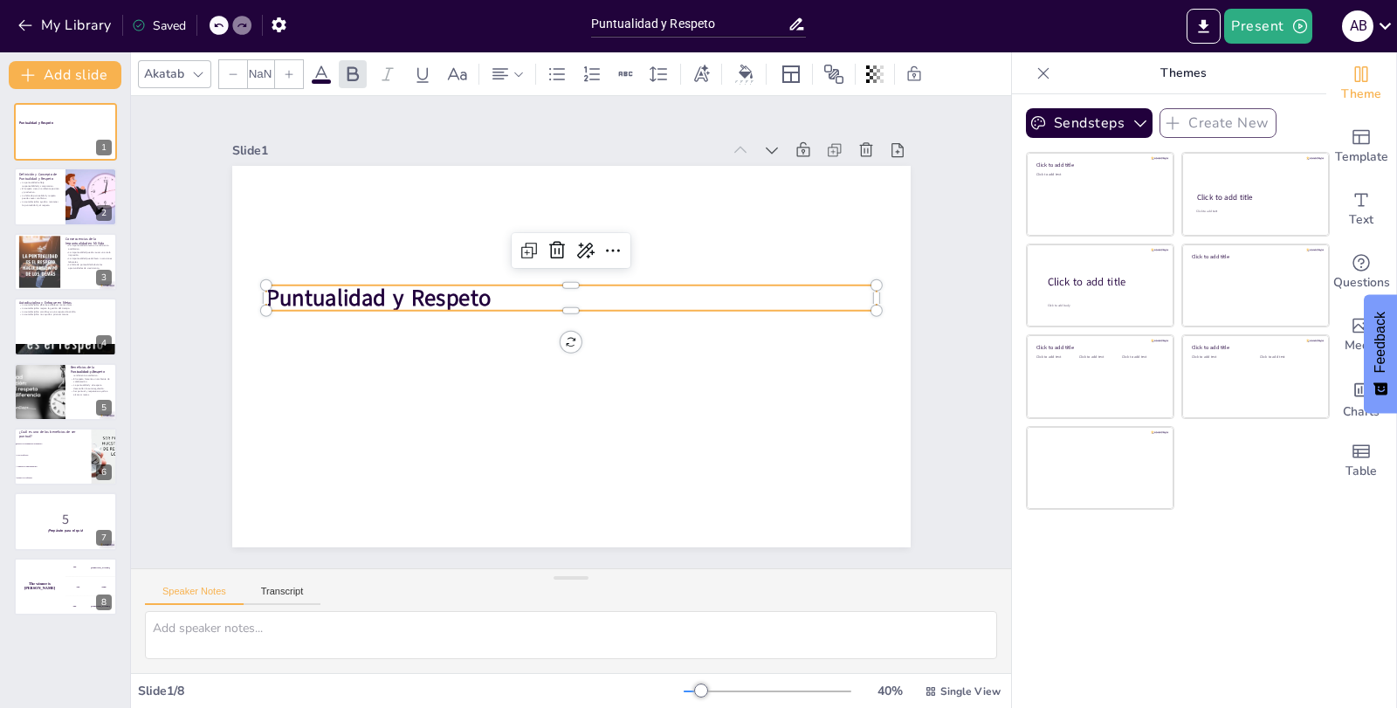
type input "48"
click at [420, 294] on strong "Puntualidad y Respeto" at bounding box center [378, 298] width 224 height 31
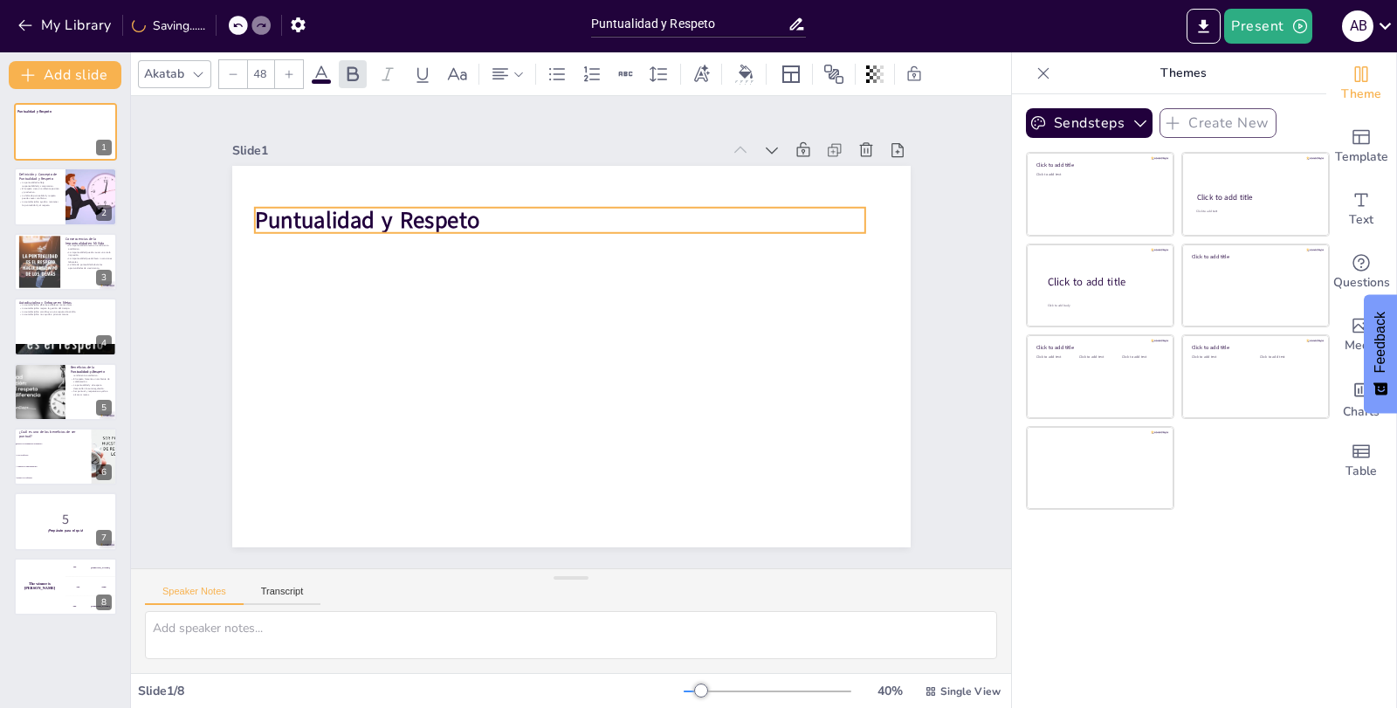
drag, startPoint x: 420, startPoint y: 294, endPoint x: 409, endPoint y: 217, distance: 78.6
click at [409, 217] on strong "Puntualidad y Respeto" at bounding box center [366, 220] width 224 height 31
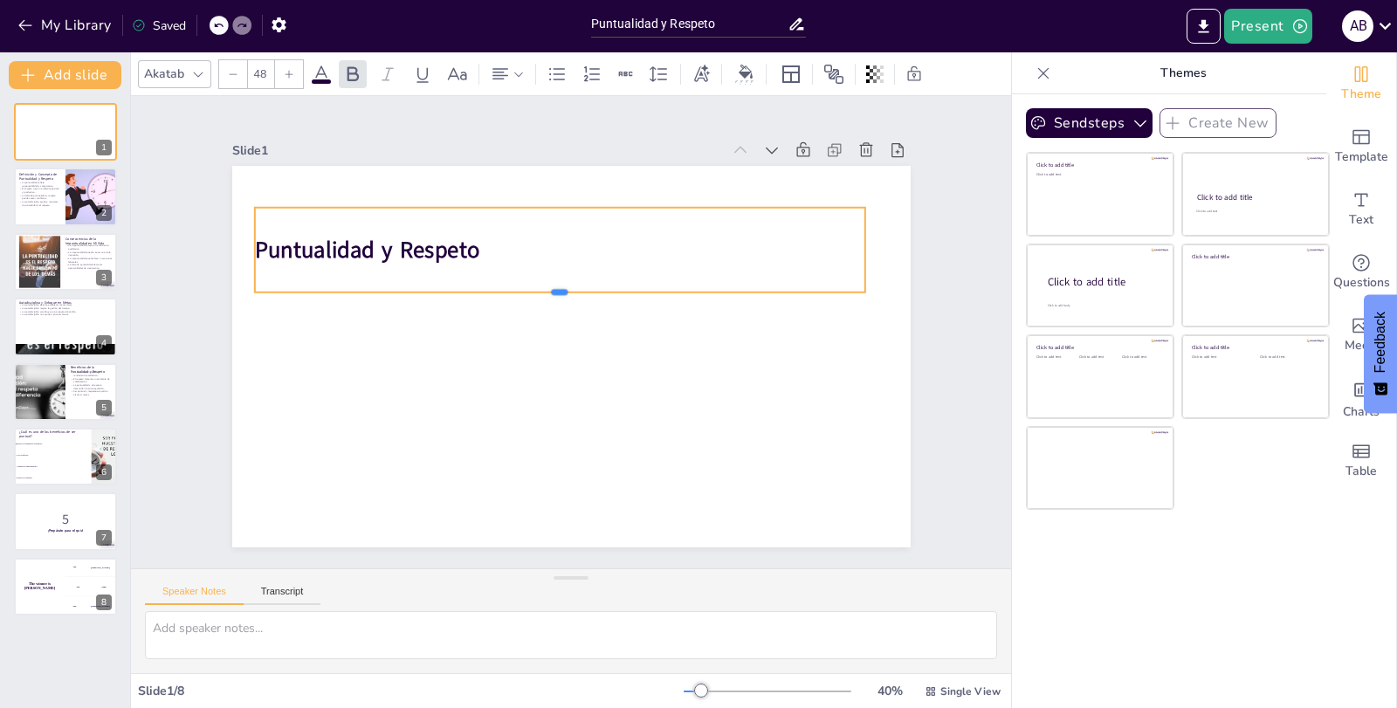
drag, startPoint x: 545, startPoint y: 226, endPoint x: 557, endPoint y: 286, distance: 60.6
click at [557, 293] on div at bounding box center [559, 300] width 610 height 14
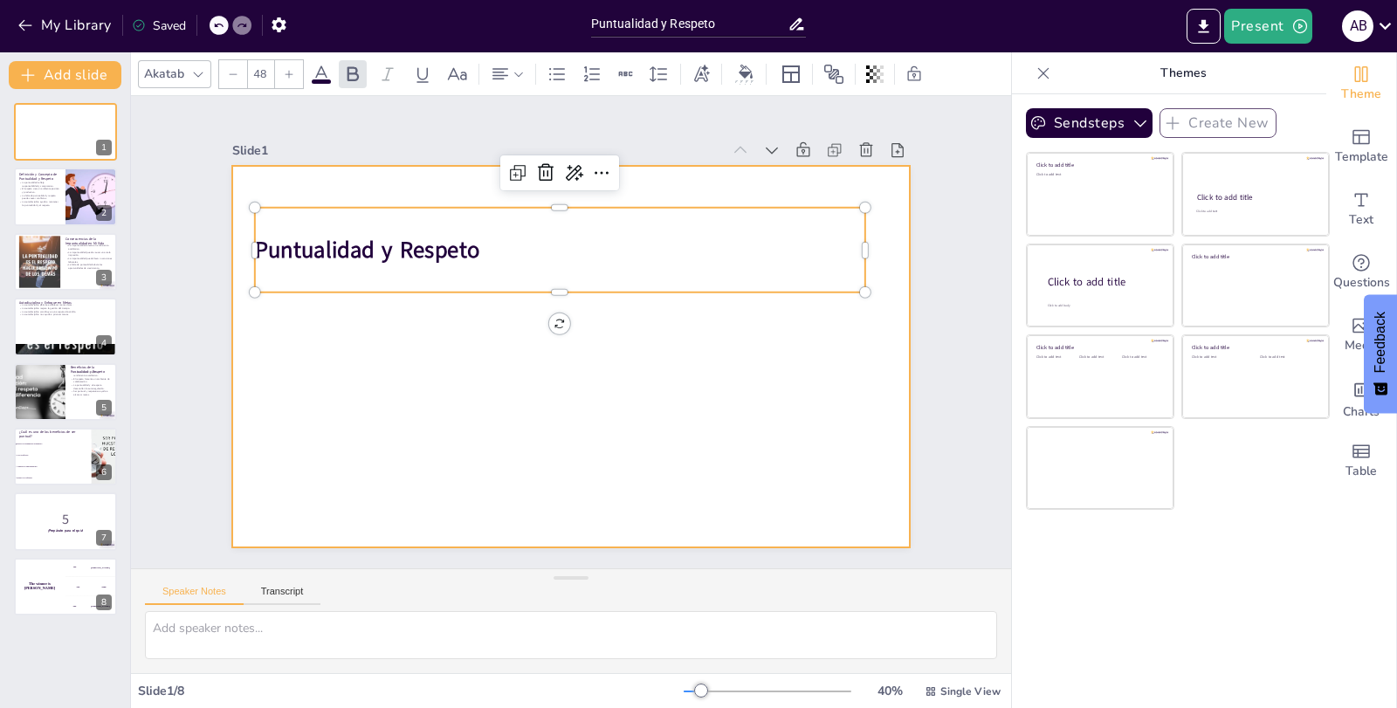
click at [524, 367] on div at bounding box center [571, 357] width 679 height 382
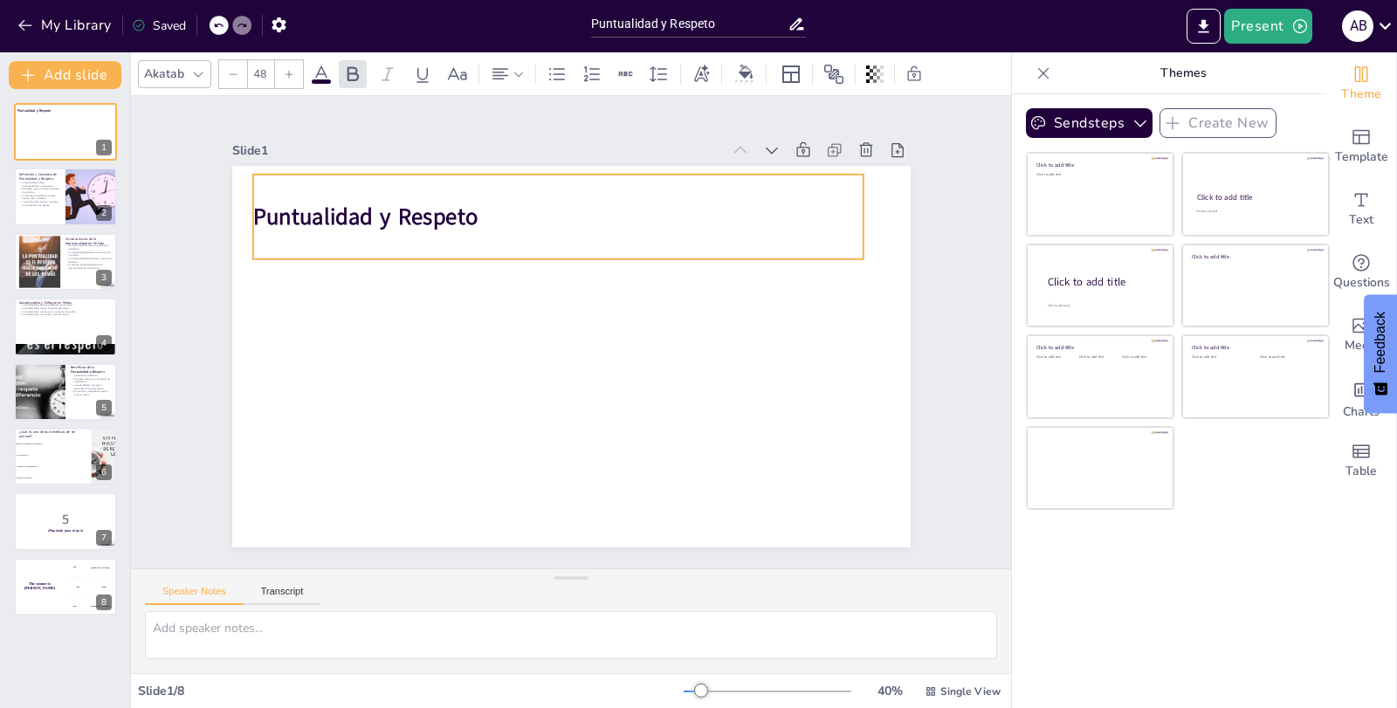
drag, startPoint x: 486, startPoint y: 232, endPoint x: 477, endPoint y: 217, distance: 18.0
click at [477, 217] on p "Puntualidad y Respeto" at bounding box center [557, 216] width 610 height 31
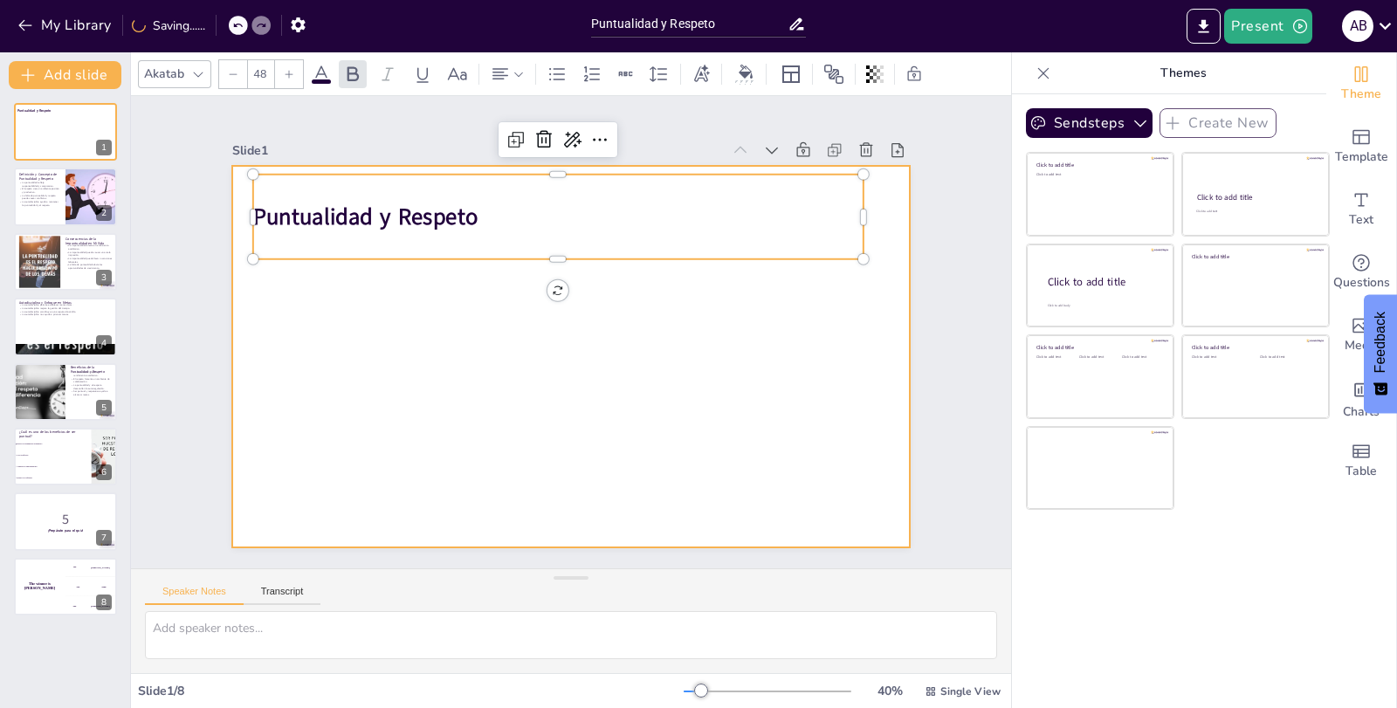
click at [380, 314] on div at bounding box center [571, 357] width 679 height 382
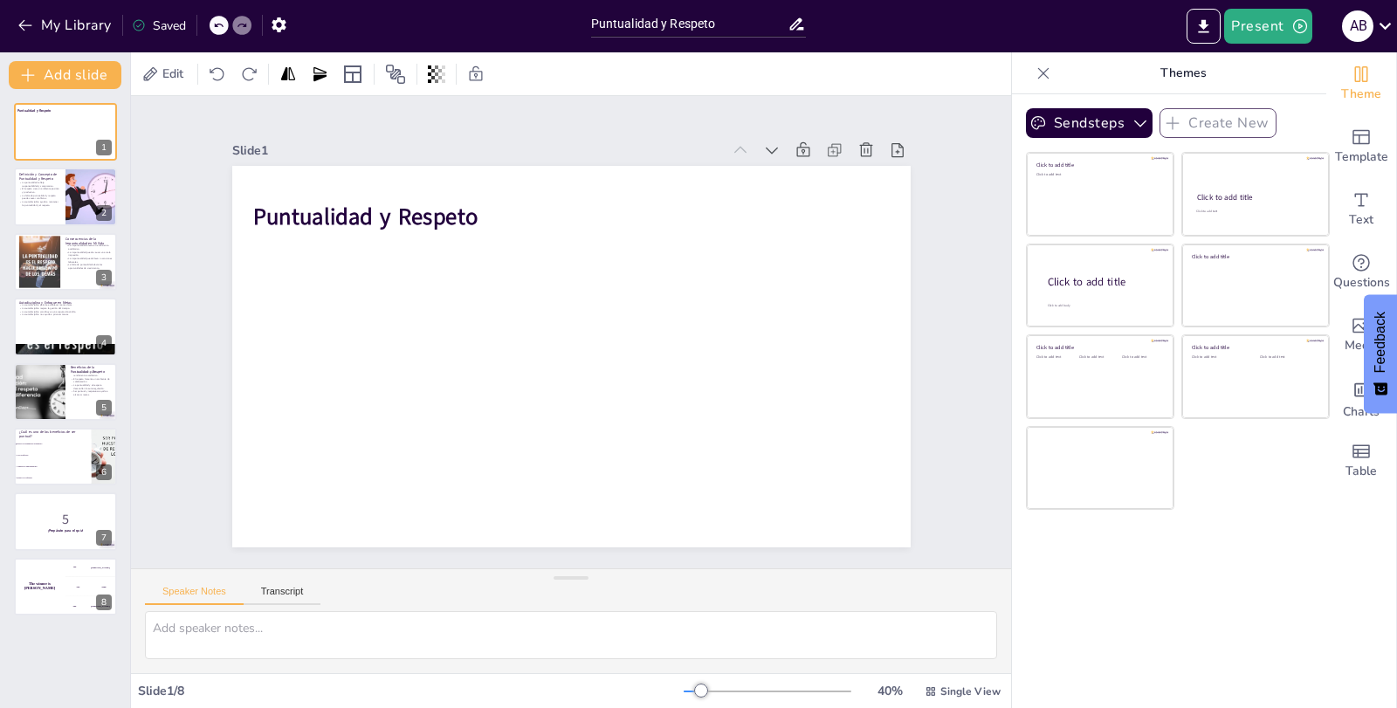
click at [931, 213] on div "Slide 1 Puntualidad y Respeto Slide 2 Definición y Concepto de Puntualidad y Re…" at bounding box center [571, 332] width 776 height 431
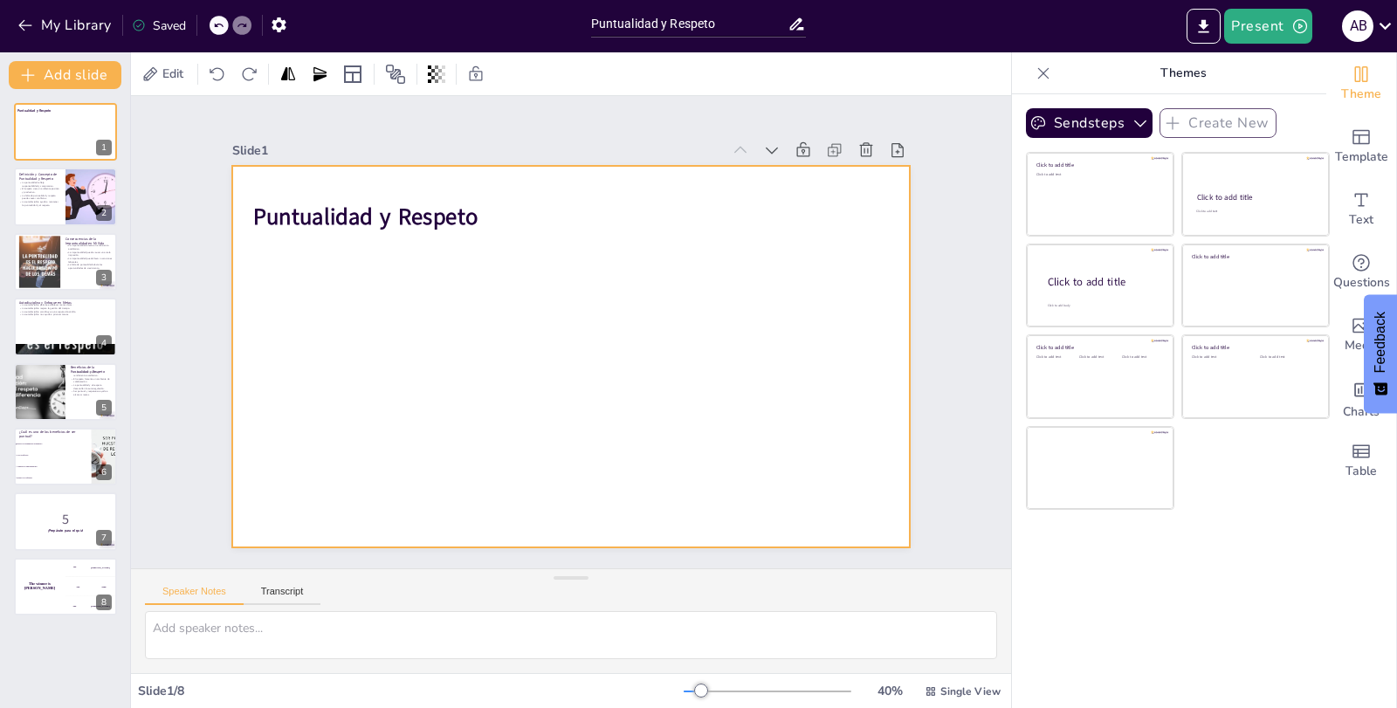
click at [388, 364] on div at bounding box center [571, 357] width 679 height 382
checkbox input "true"
click at [66, 189] on div at bounding box center [91, 197] width 90 height 59
type textarea "La puntualidad es más que llegar a tiempo; es una demostración de responsabilid…"
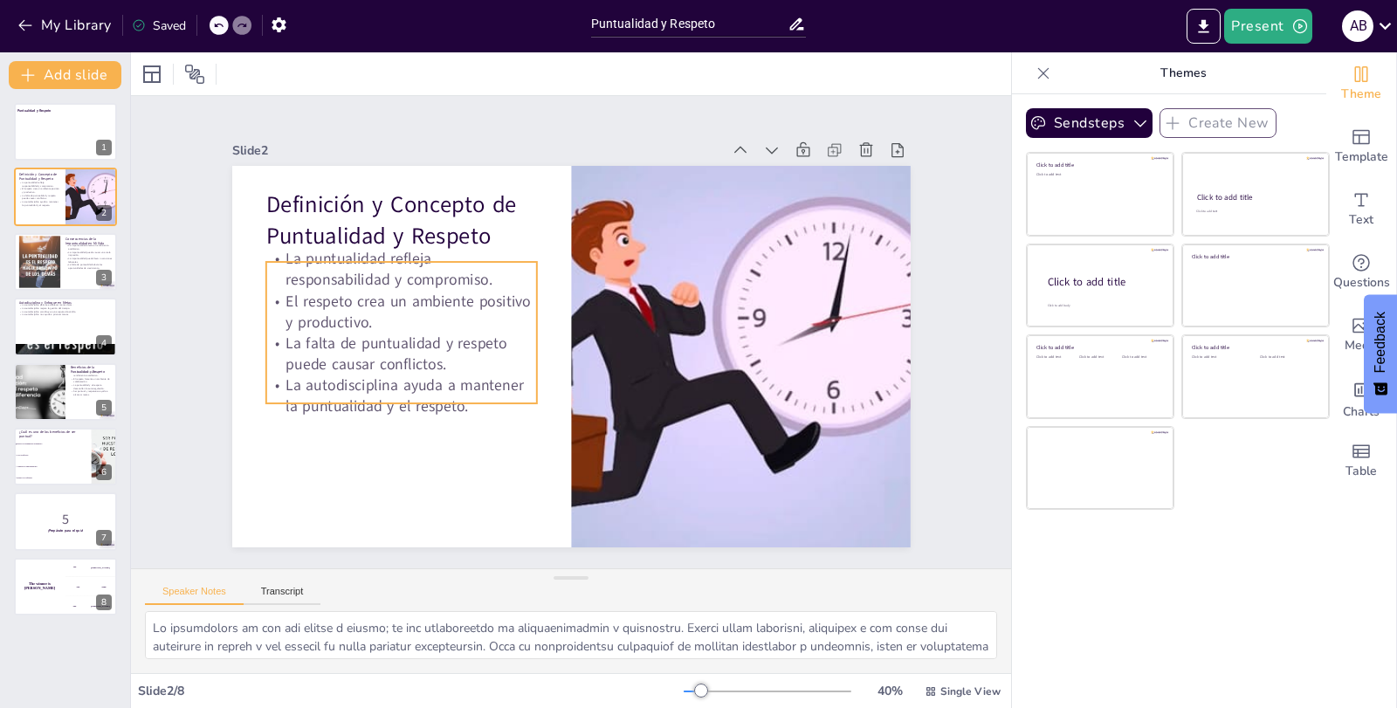
click at [387, 285] on p "El respeto crea un ambiente positivo y productivo." at bounding box center [404, 294] width 274 height 71
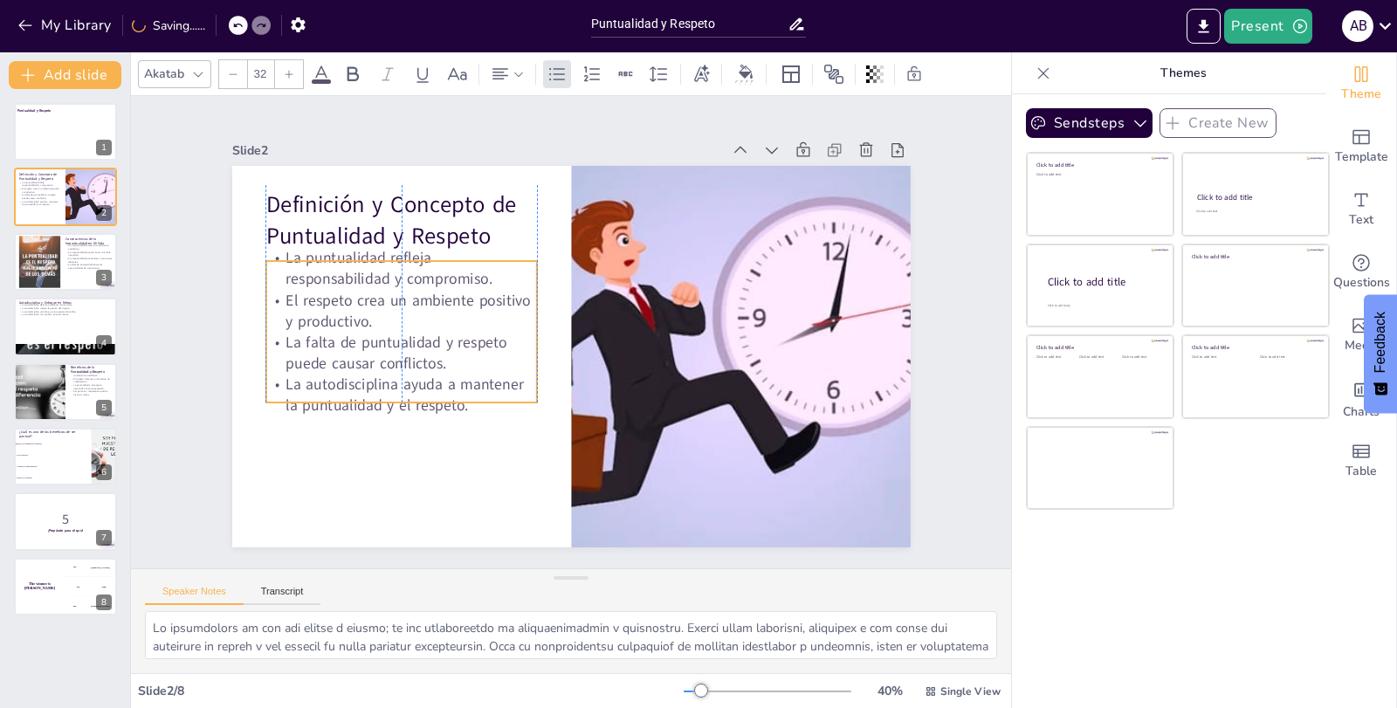
click at [382, 300] on p "El respeto crea un ambiente positivo y productivo." at bounding box center [402, 311] width 272 height 42
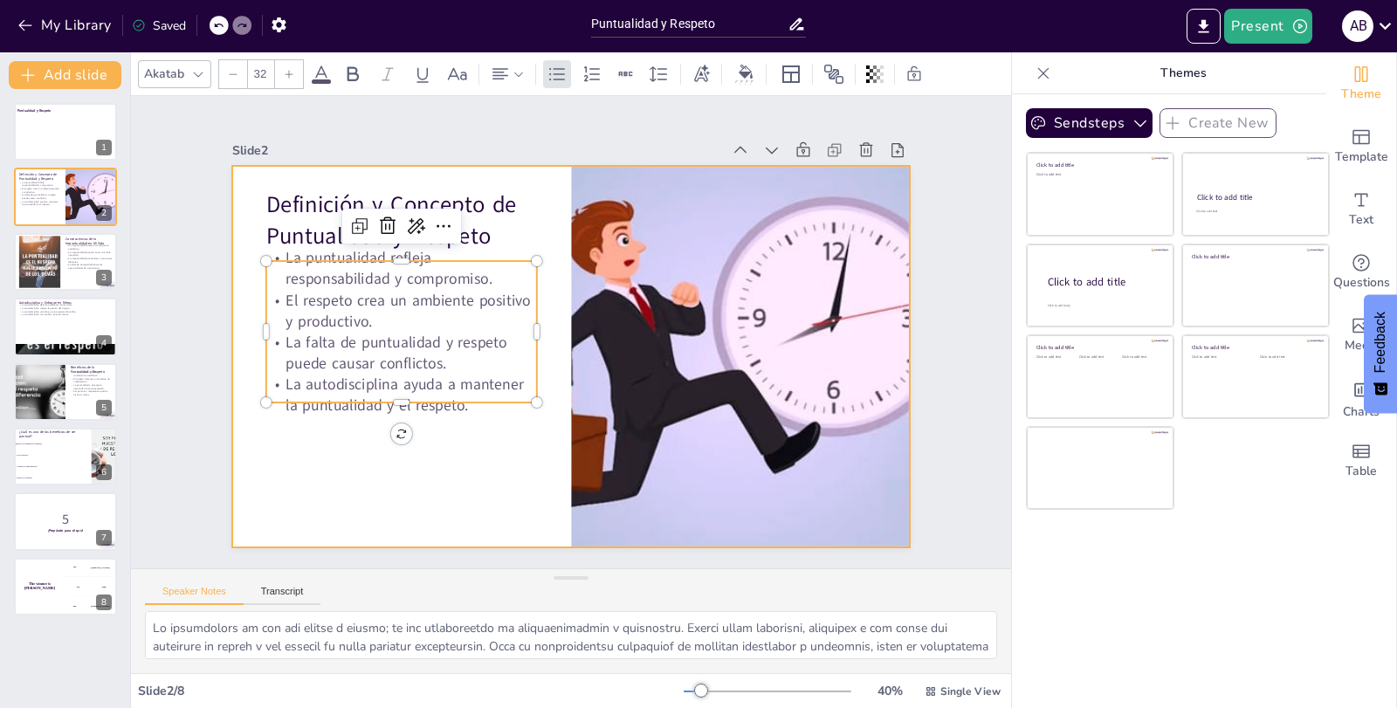
click at [329, 453] on div at bounding box center [568, 356] width 714 height 451
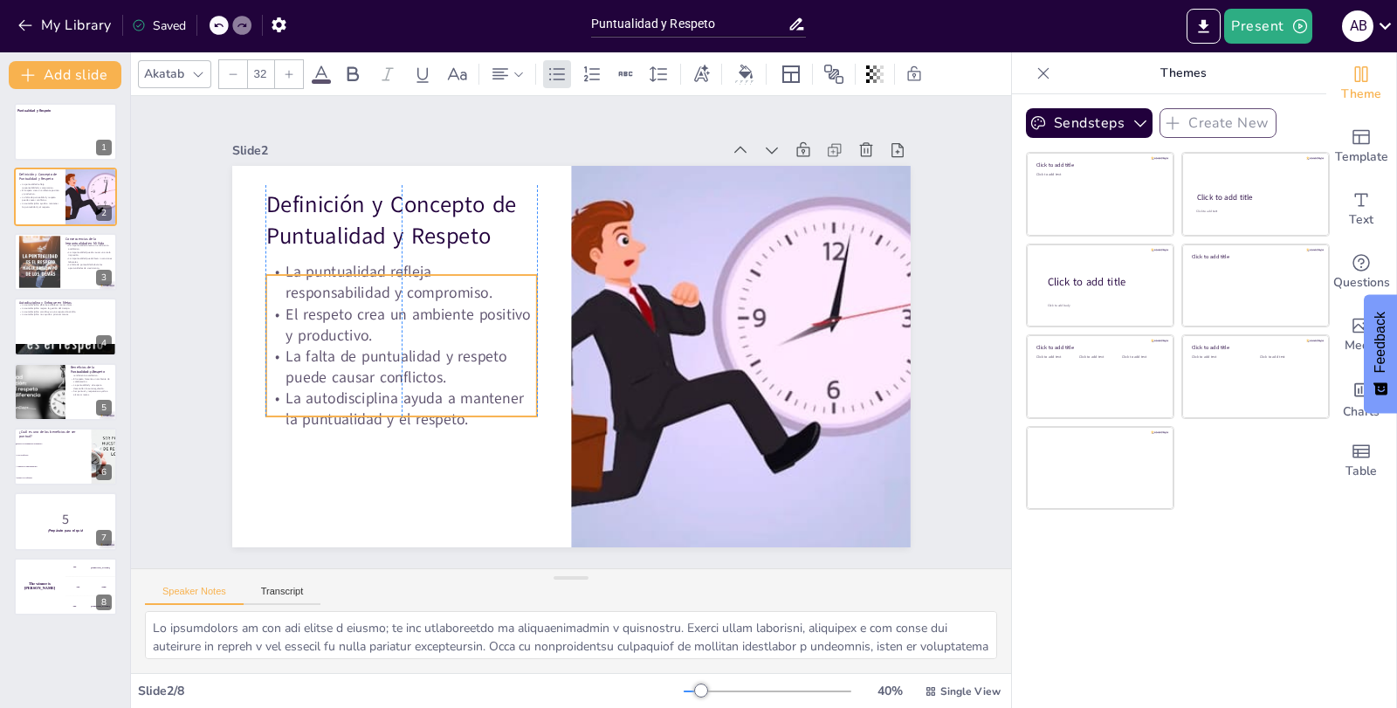
drag, startPoint x: 394, startPoint y: 313, endPoint x: 396, endPoint y: 327, distance: 14.1
click at [396, 327] on p "El respeto crea un ambiente positivo y productivo." at bounding box center [403, 307] width 274 height 71
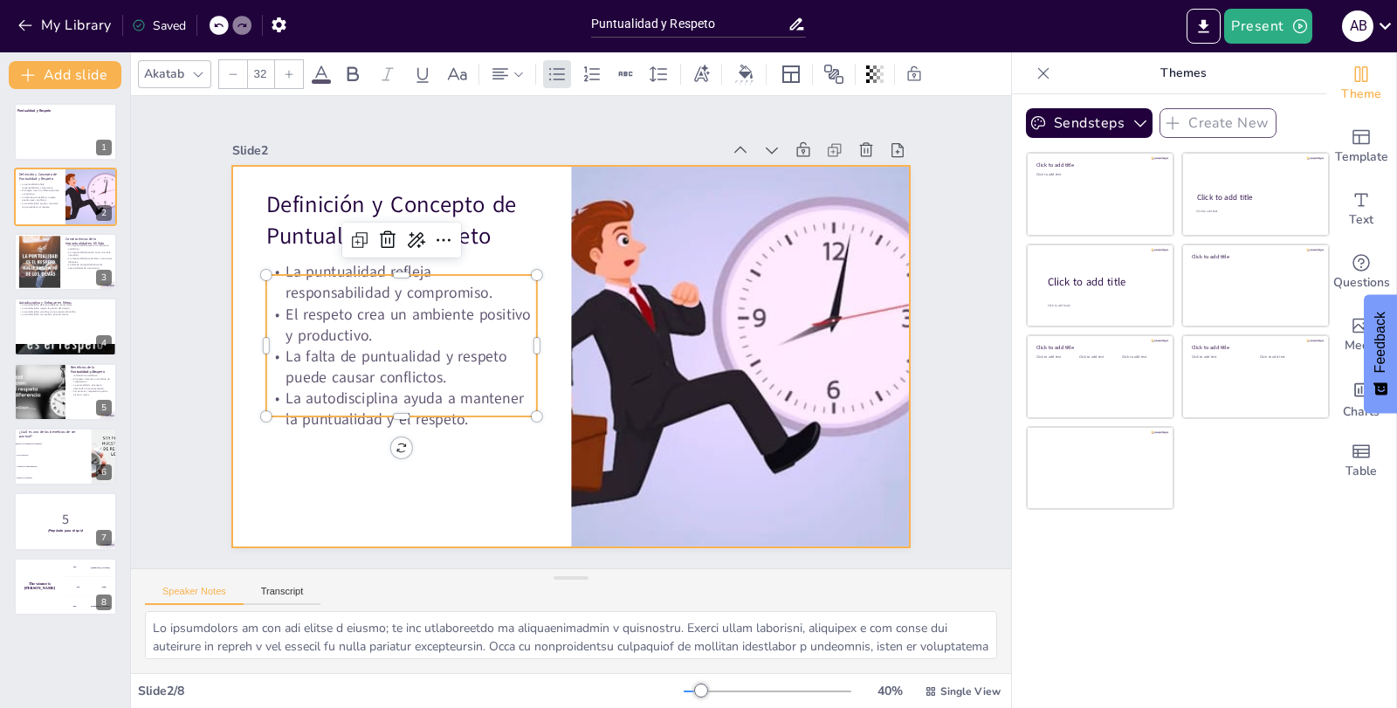
click at [300, 443] on div at bounding box center [568, 356] width 714 height 451
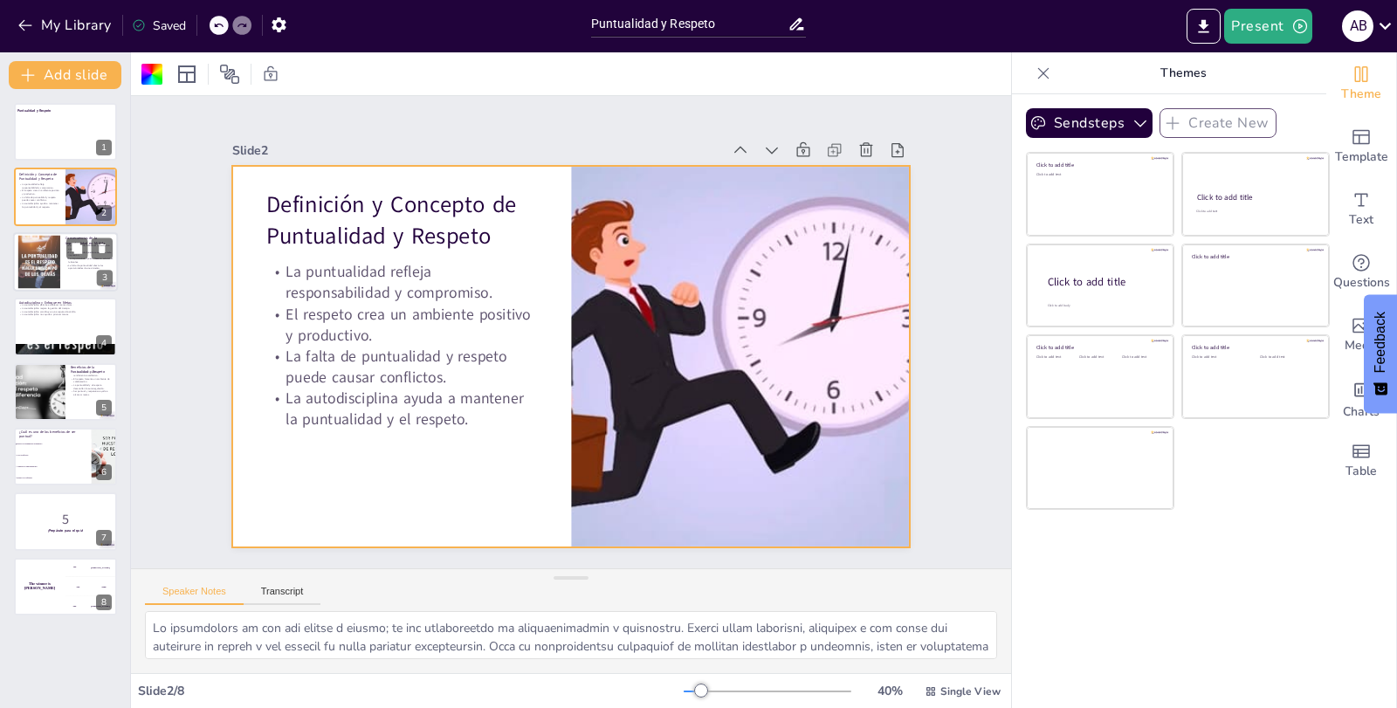
checkbox input "true"
click at [53, 280] on div at bounding box center [38, 261] width 53 height 53
type textarea "La impuntualidad en el entorno académico puede resultar en la pérdida de inform…"
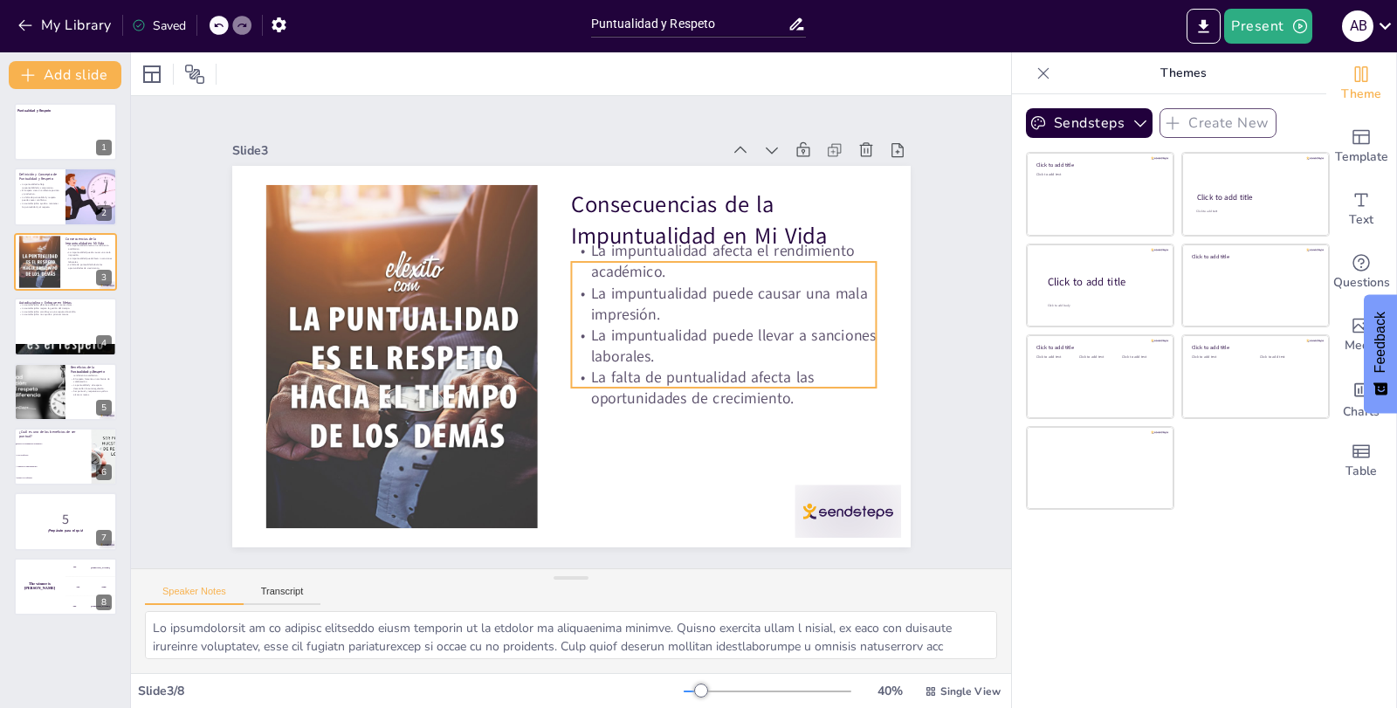
click at [687, 293] on p "La impuntualidad puede causar una mala impresión." at bounding box center [724, 304] width 306 height 42
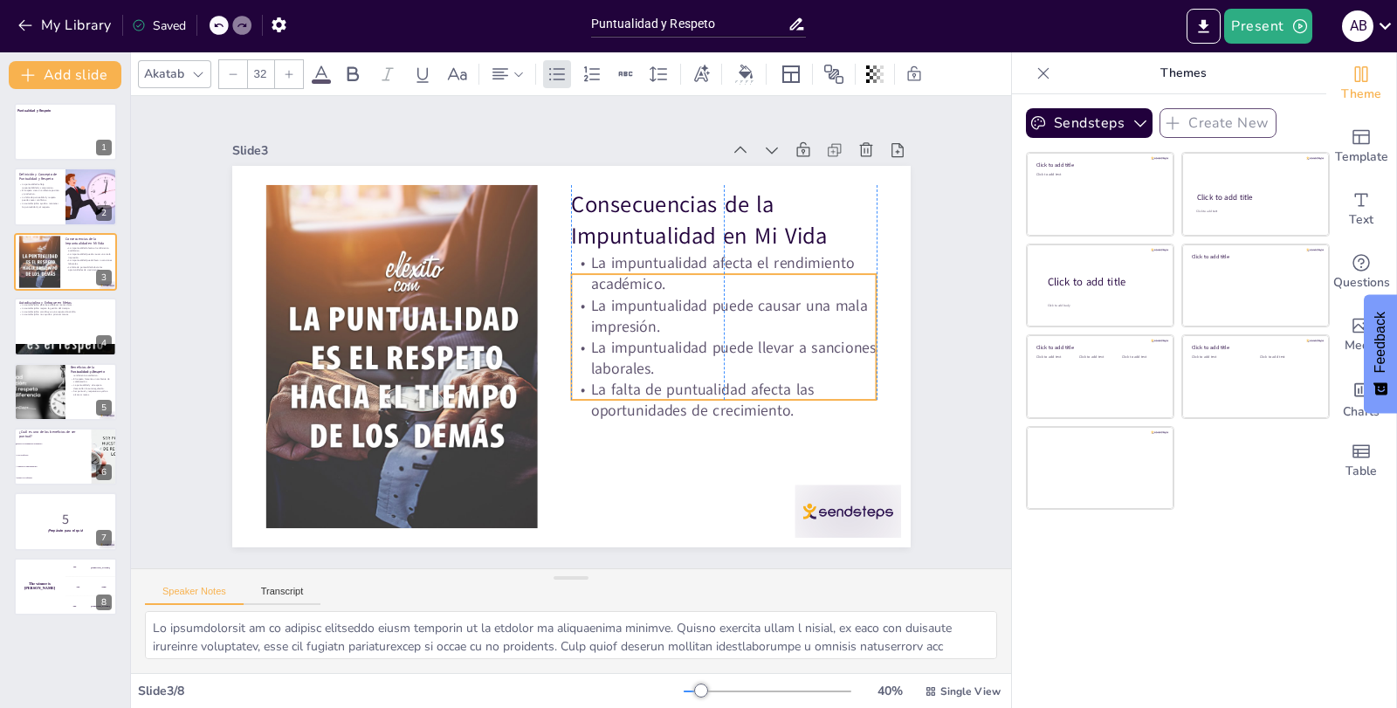
drag, startPoint x: 686, startPoint y: 319, endPoint x: 683, endPoint y: 330, distance: 11.7
click at [683, 337] on p "La impuntualidad puede llevar a sanciones laborales." at bounding box center [724, 358] width 306 height 42
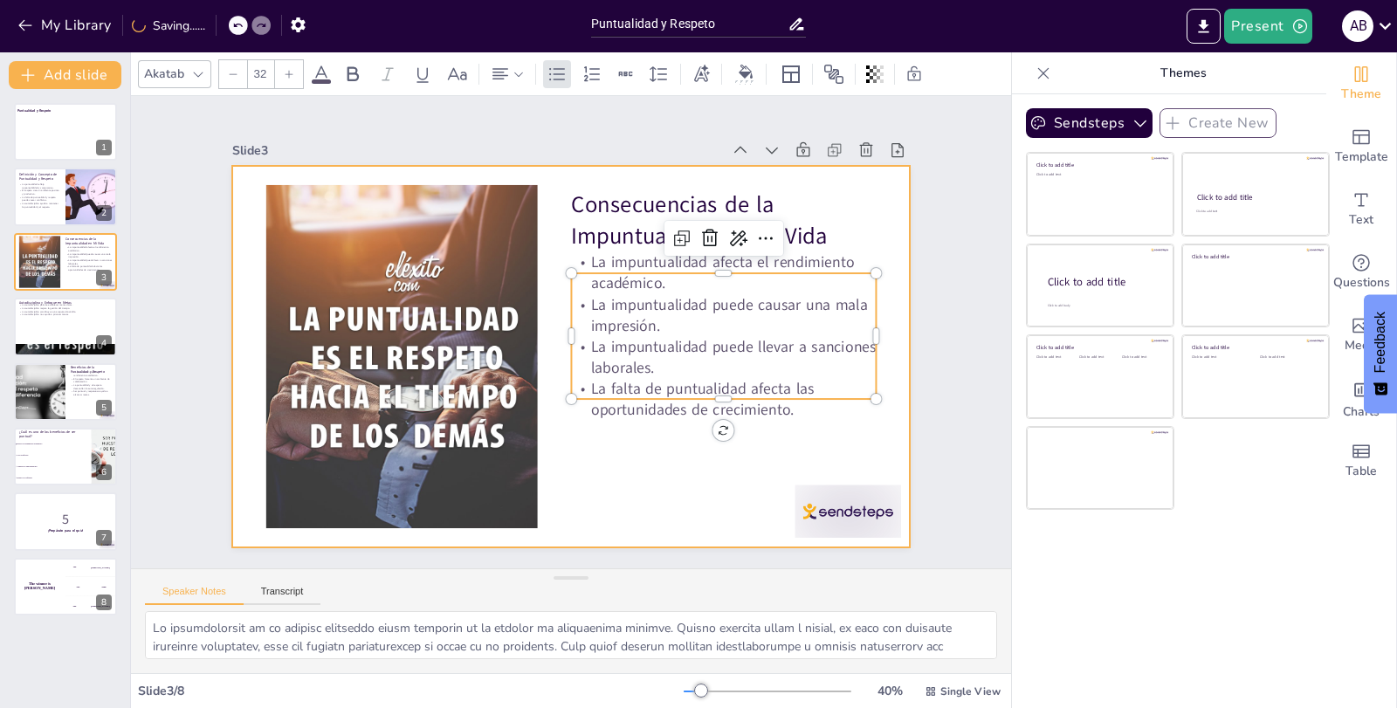
click at [690, 451] on div at bounding box center [571, 357] width 679 height 382
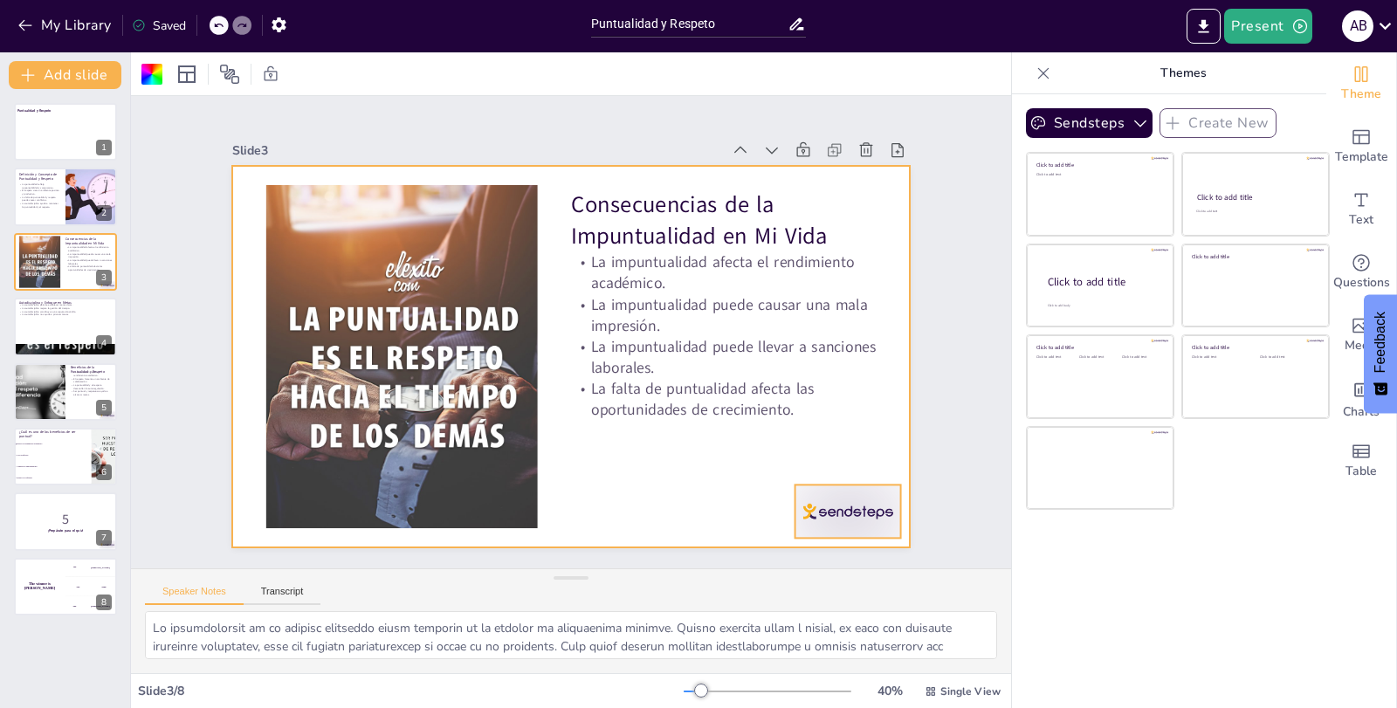
click at [798, 495] on div at bounding box center [848, 511] width 106 height 53
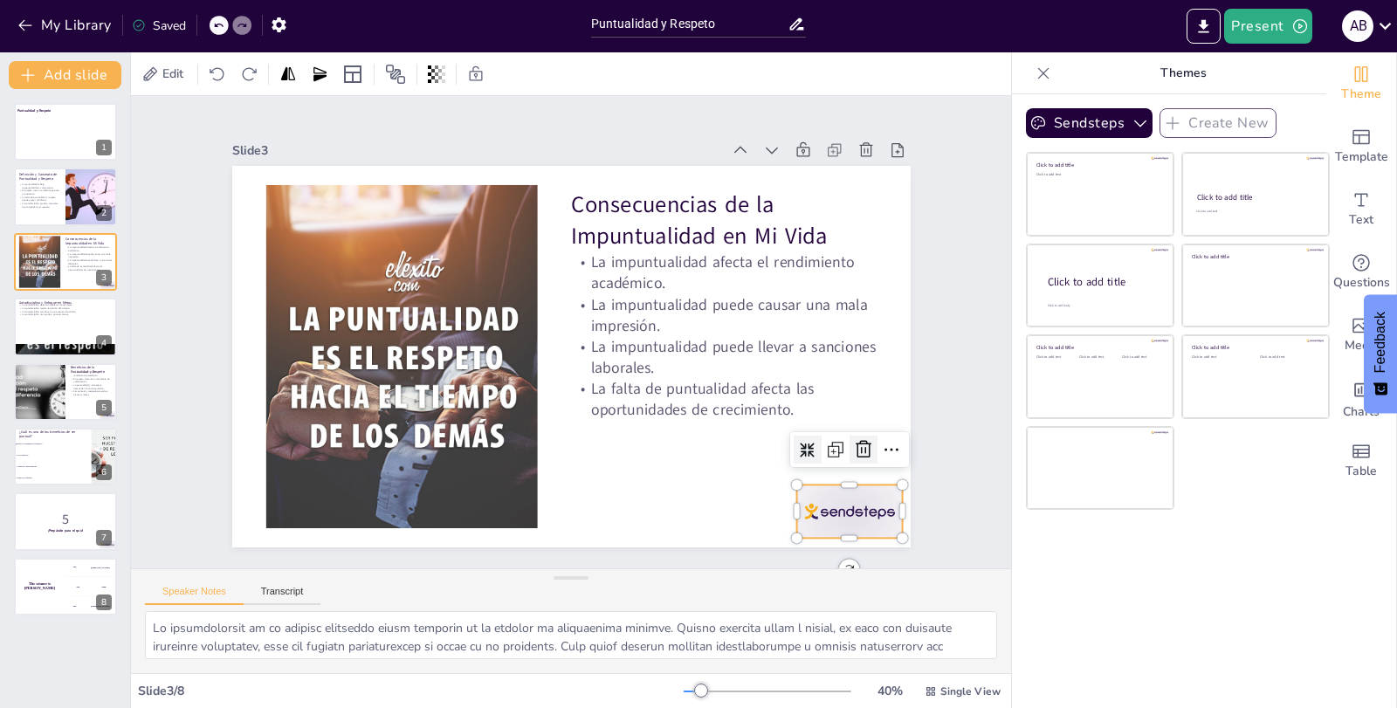
click at [853, 440] on icon at bounding box center [863, 449] width 21 height 21
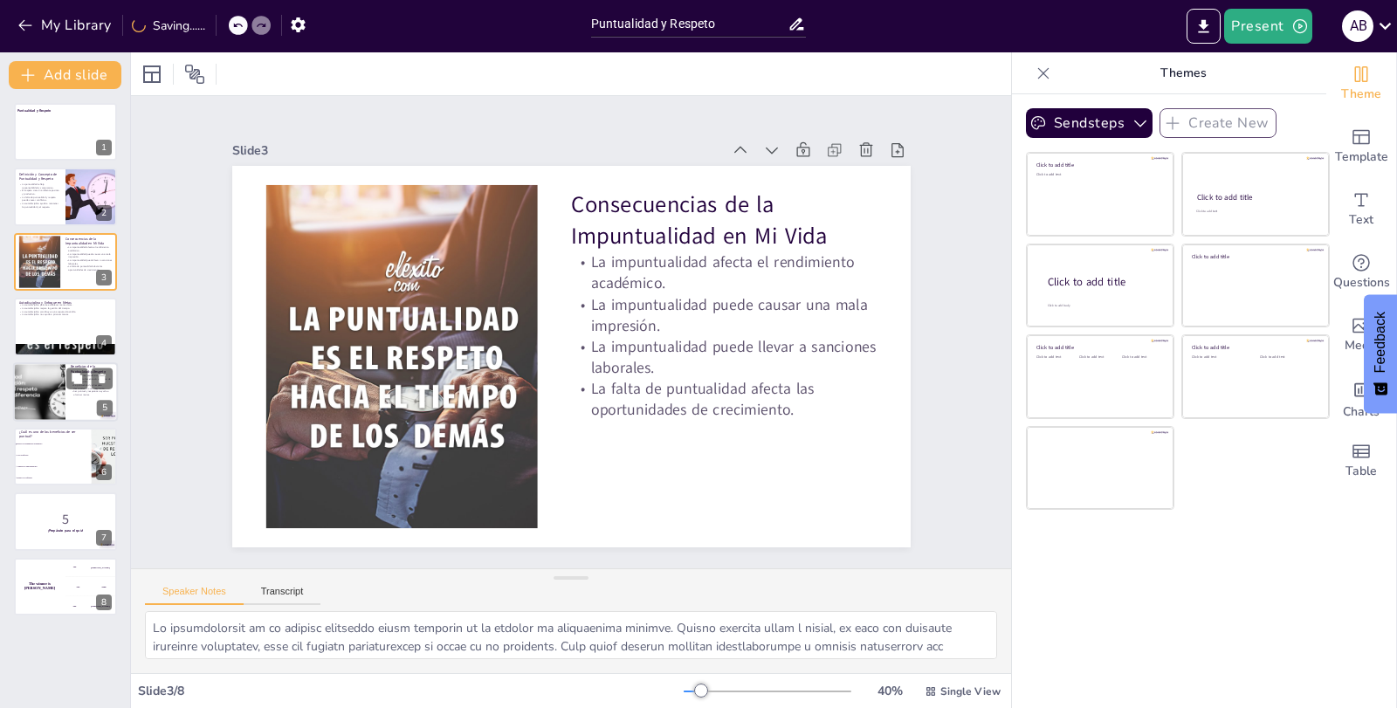
checkbox input "true"
click at [54, 385] on div at bounding box center [40, 391] width 114 height 59
type textarea "La puntualidad está directamente relacionada con el rendimiento académico. Cuan…"
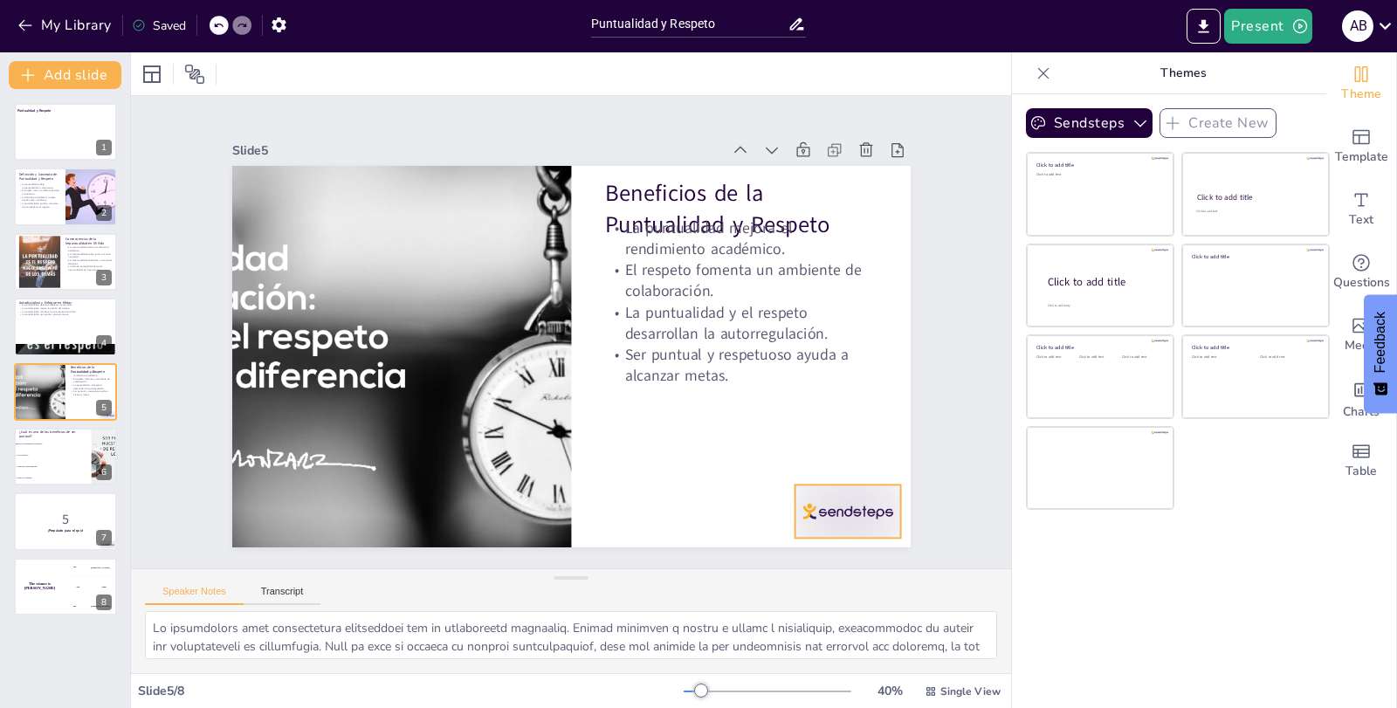
click at [864, 510] on div at bounding box center [848, 511] width 106 height 53
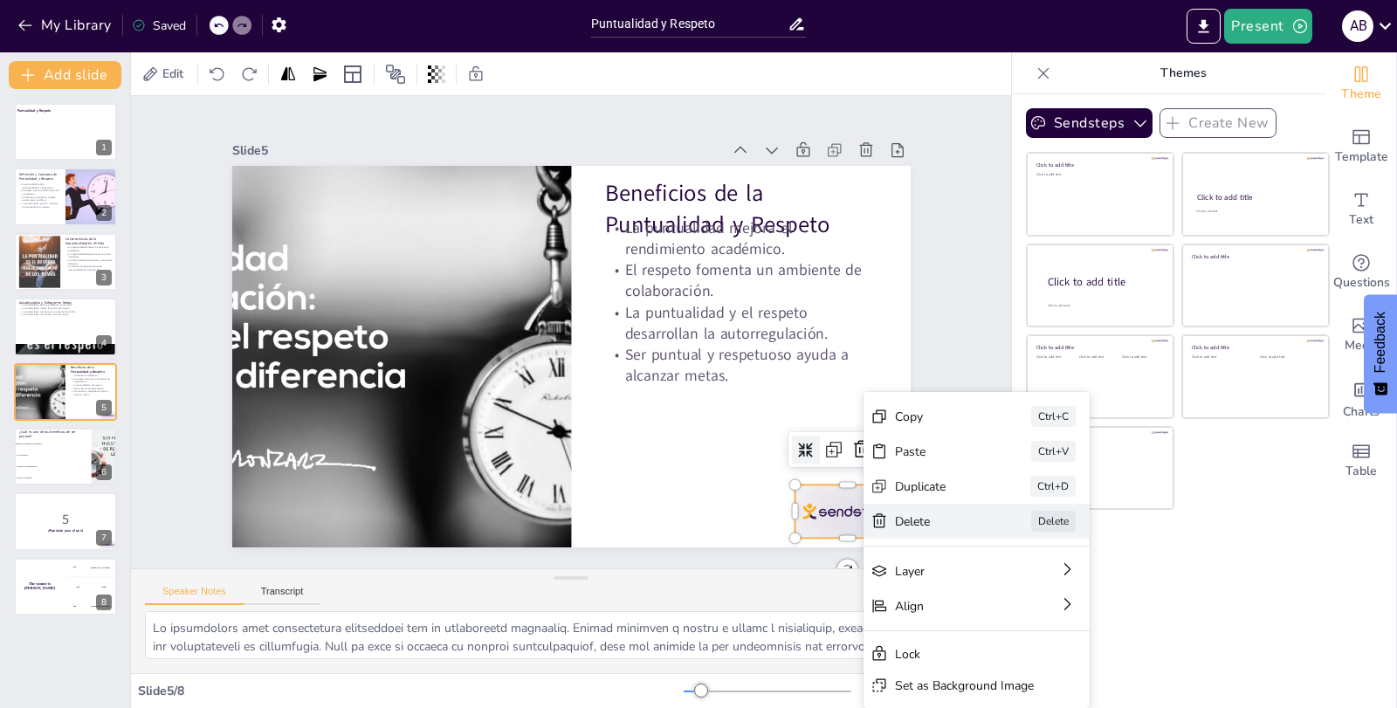
click at [1026, 610] on div "Delete" at bounding box center [1069, 618] width 87 height 17
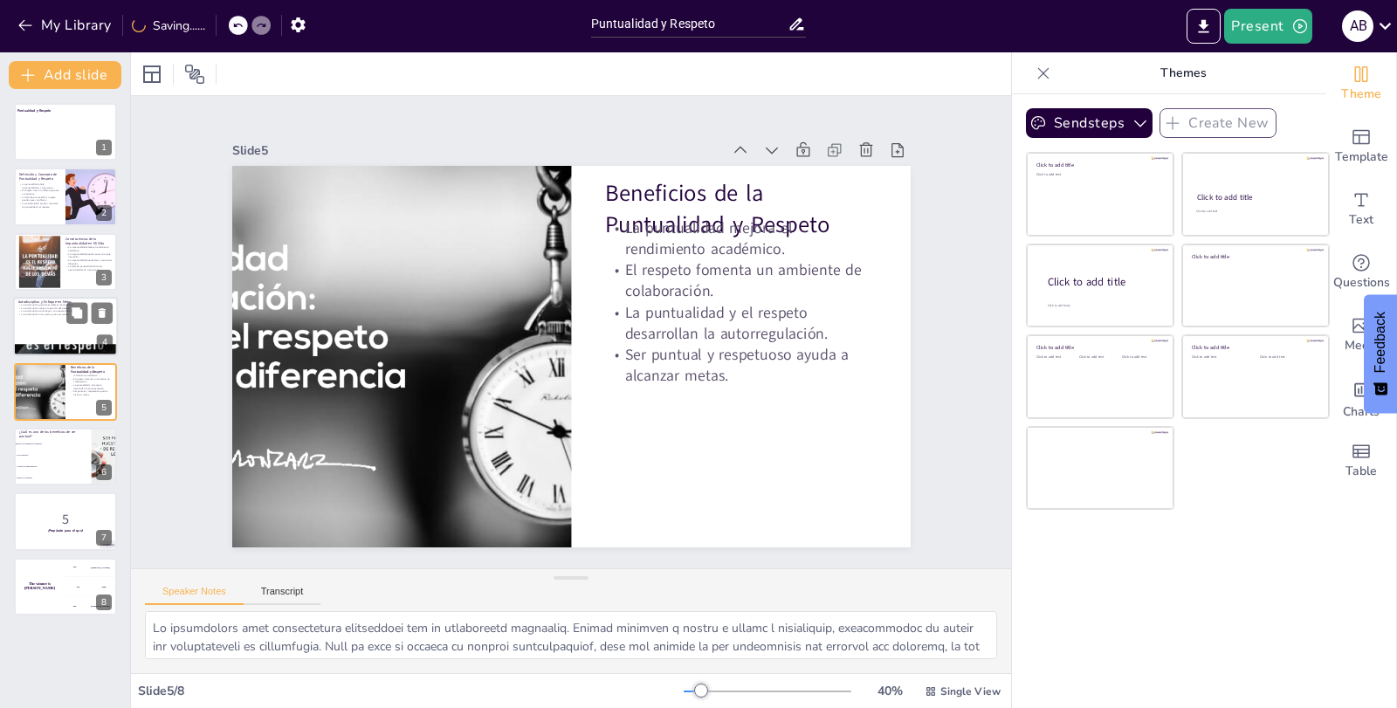
checkbox input "true"
click at [64, 325] on div at bounding box center [65, 326] width 105 height 59
type textarea "La autodisciplina es la base para establecer y alcanzar metas. Sin ella, es fác…"
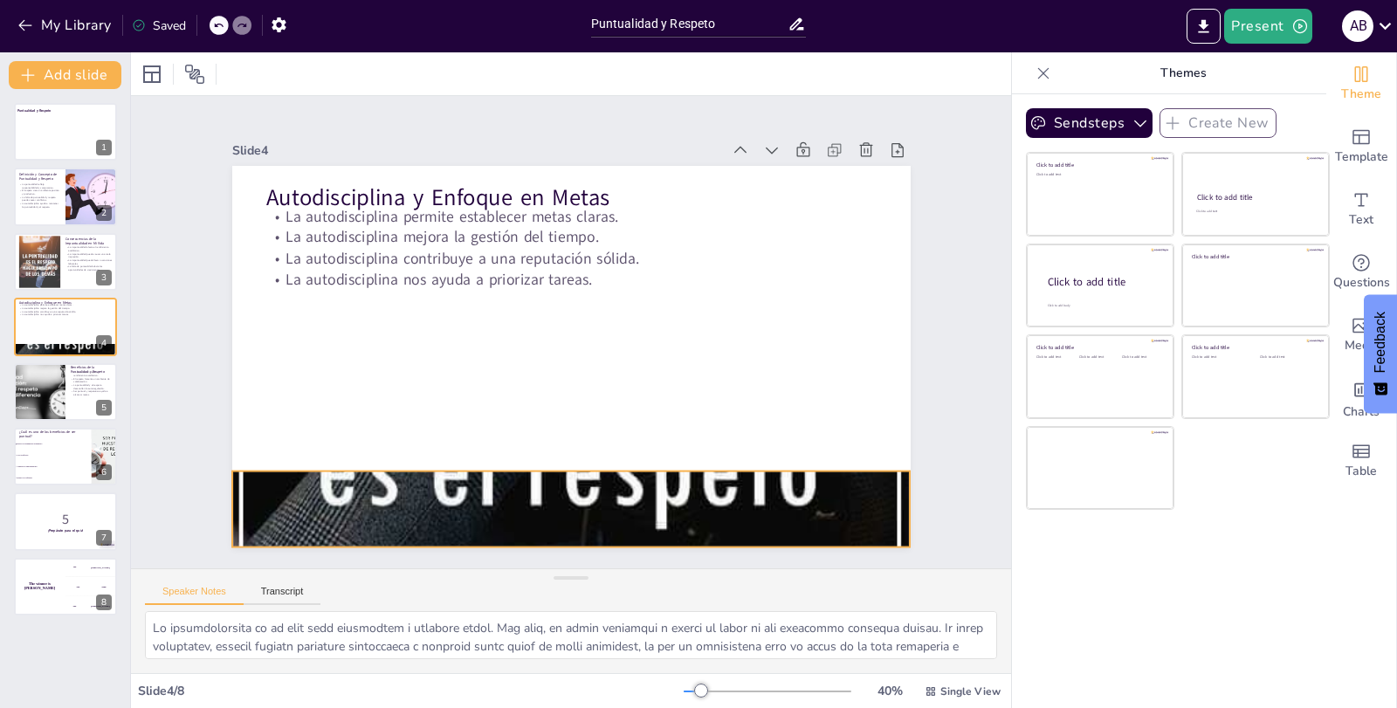
click at [472, 536] on div at bounding box center [571, 509] width 679 height 1019
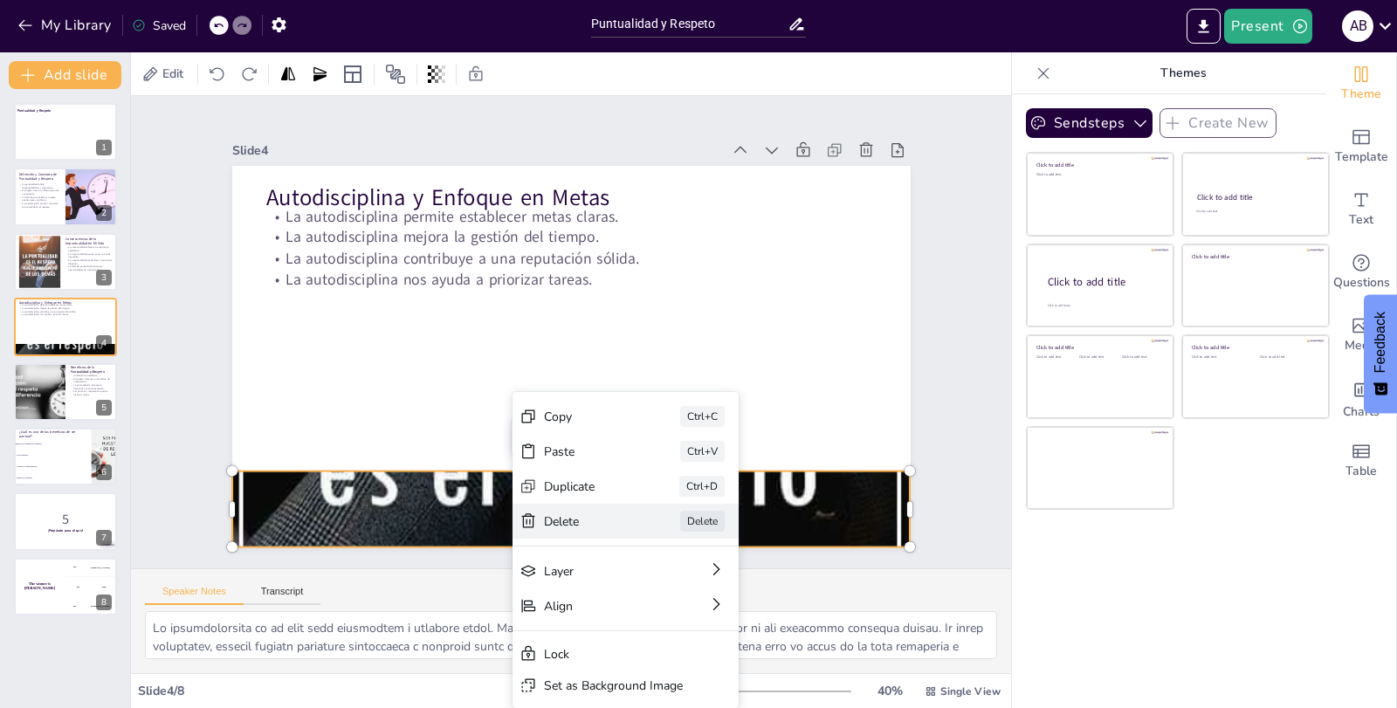
click at [653, 610] on icon at bounding box center [659, 617] width 13 height 14
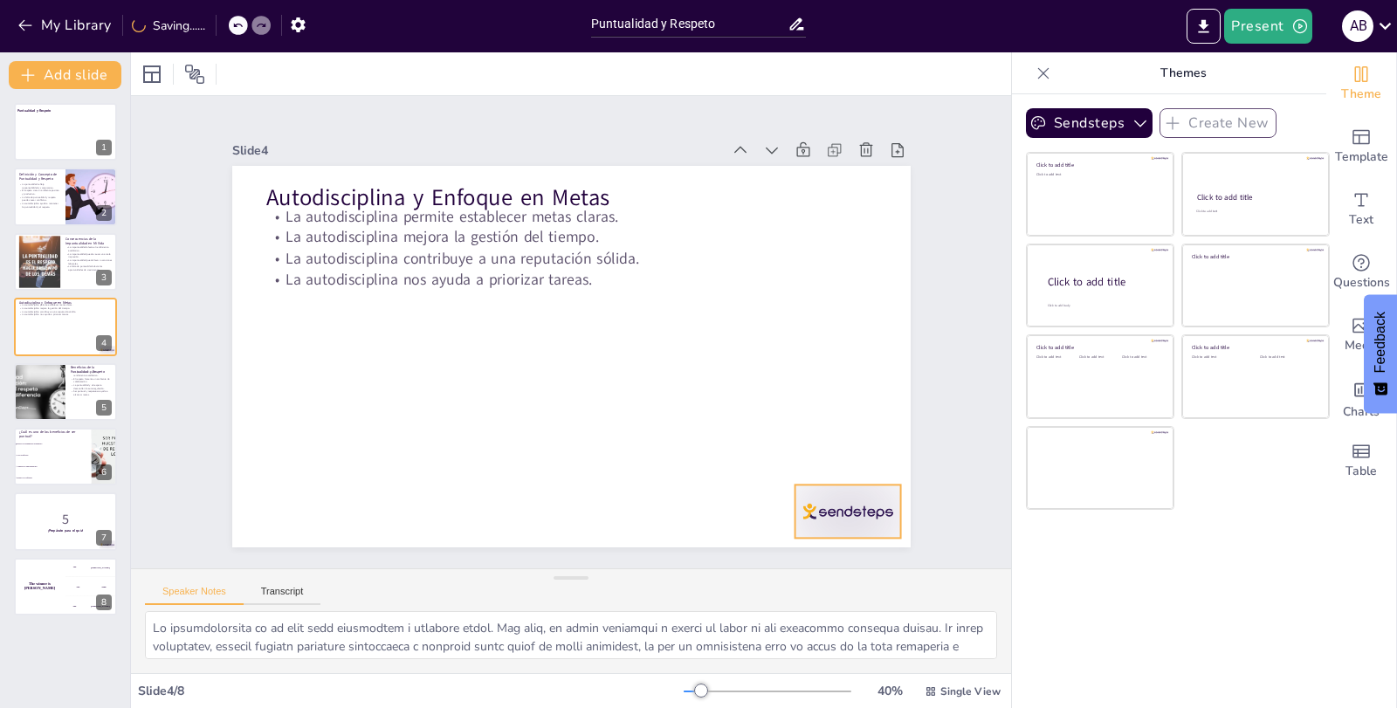
click at [818, 503] on div at bounding box center [848, 511] width 106 height 53
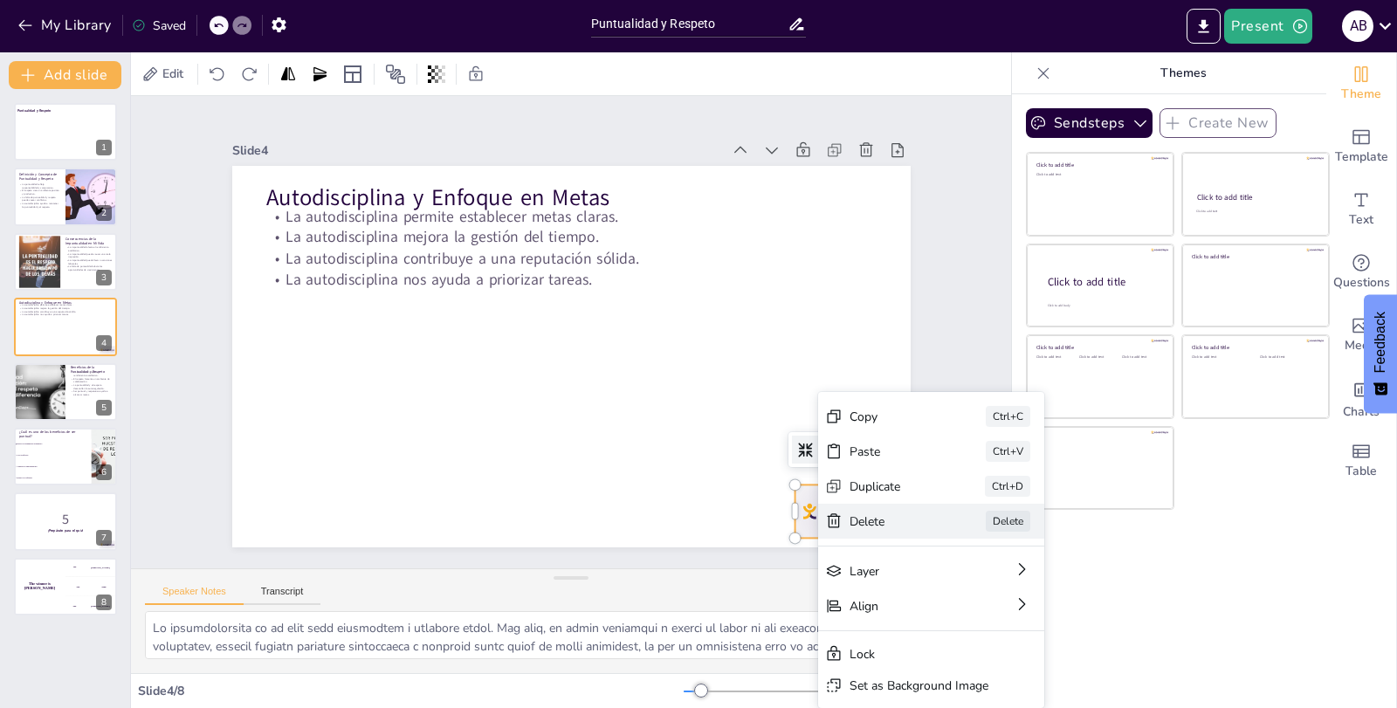
click at [948, 651] on div "Delete" at bounding box center [992, 663] width 88 height 25
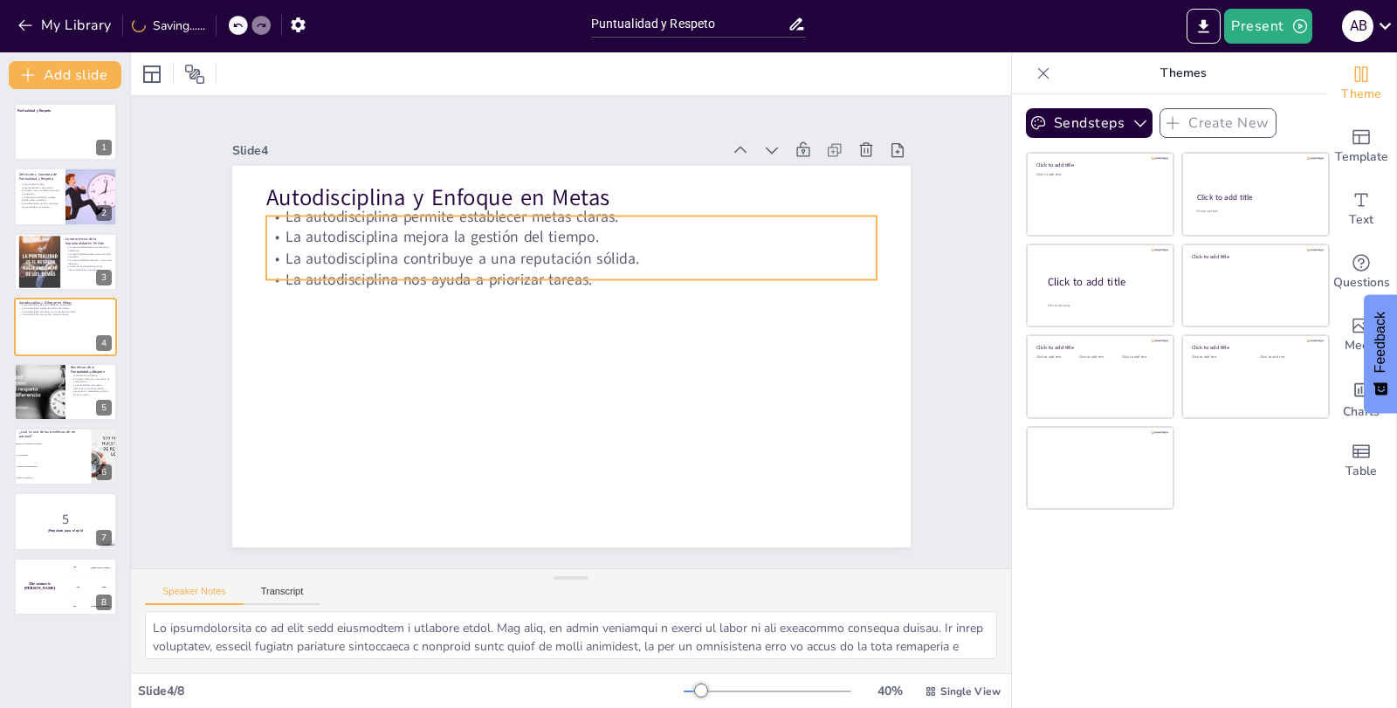
click at [495, 269] on p "La autodisciplina nos ayuda a priorizar tareas." at bounding box center [571, 279] width 610 height 21
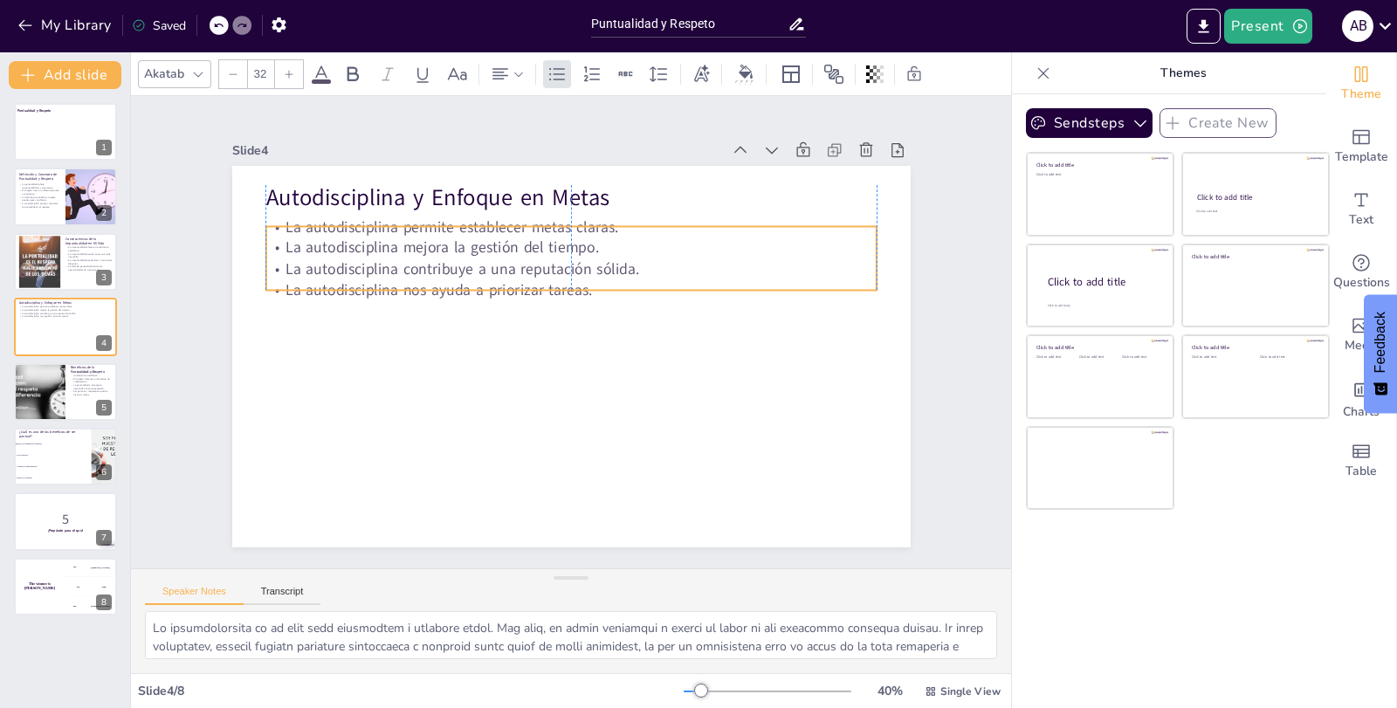
drag, startPoint x: 495, startPoint y: 268, endPoint x: 493, endPoint y: 279, distance: 10.8
click at [493, 279] on p "La autodisciplina nos ayuda a priorizar tareas." at bounding box center [571, 289] width 610 height 21
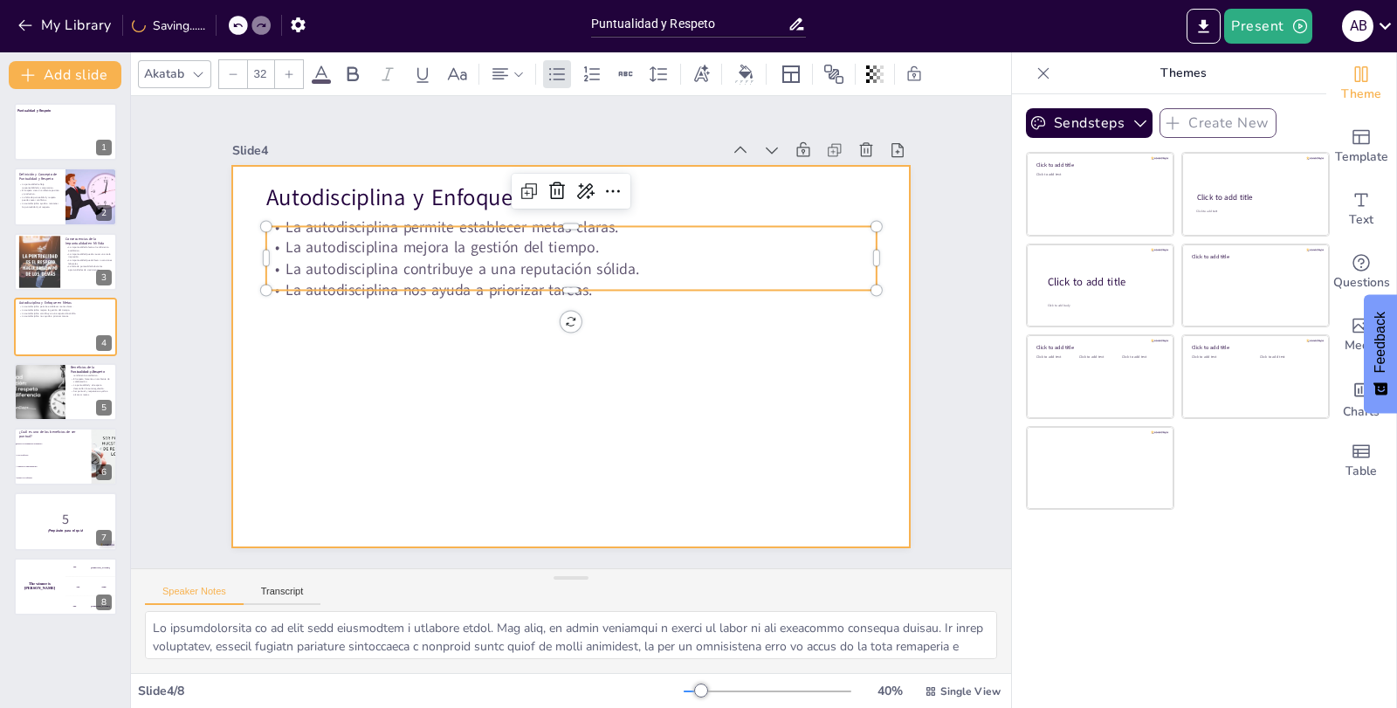
click at [800, 317] on div at bounding box center [571, 357] width 679 height 382
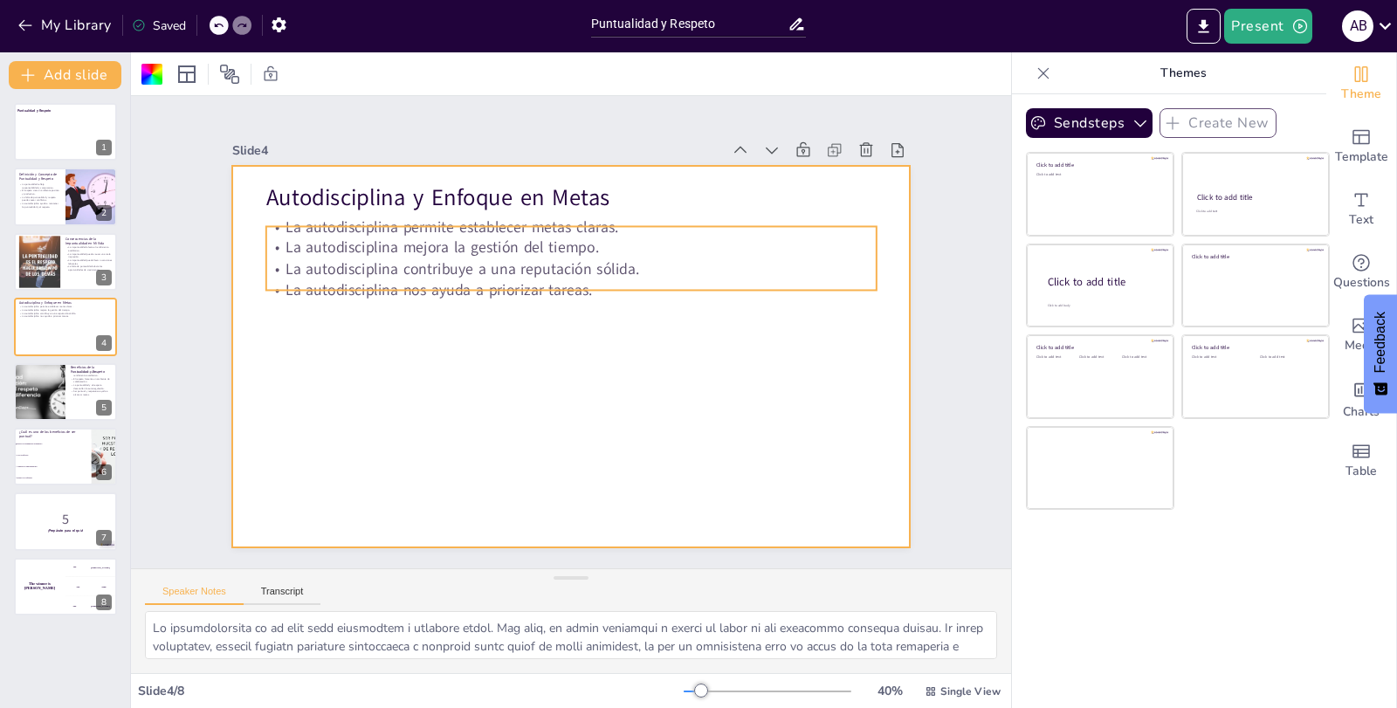
checkbox input "true"
